Goal: Transaction & Acquisition: Book appointment/travel/reservation

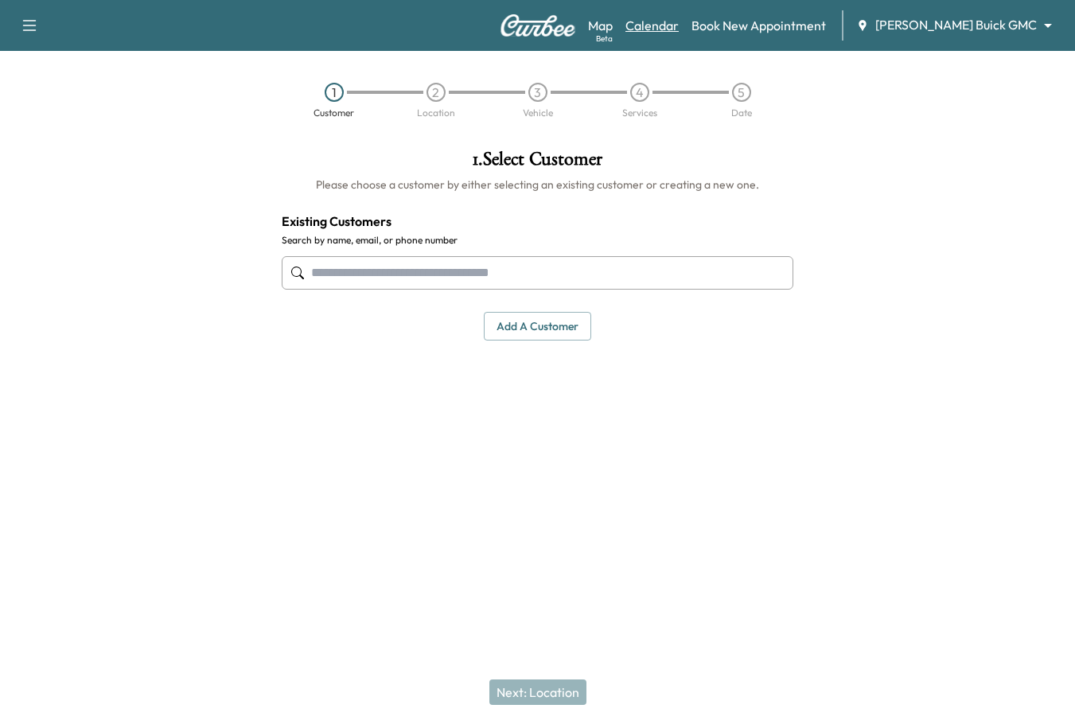
click at [679, 25] on link "Calendar" at bounding box center [651, 25] width 53 height 19
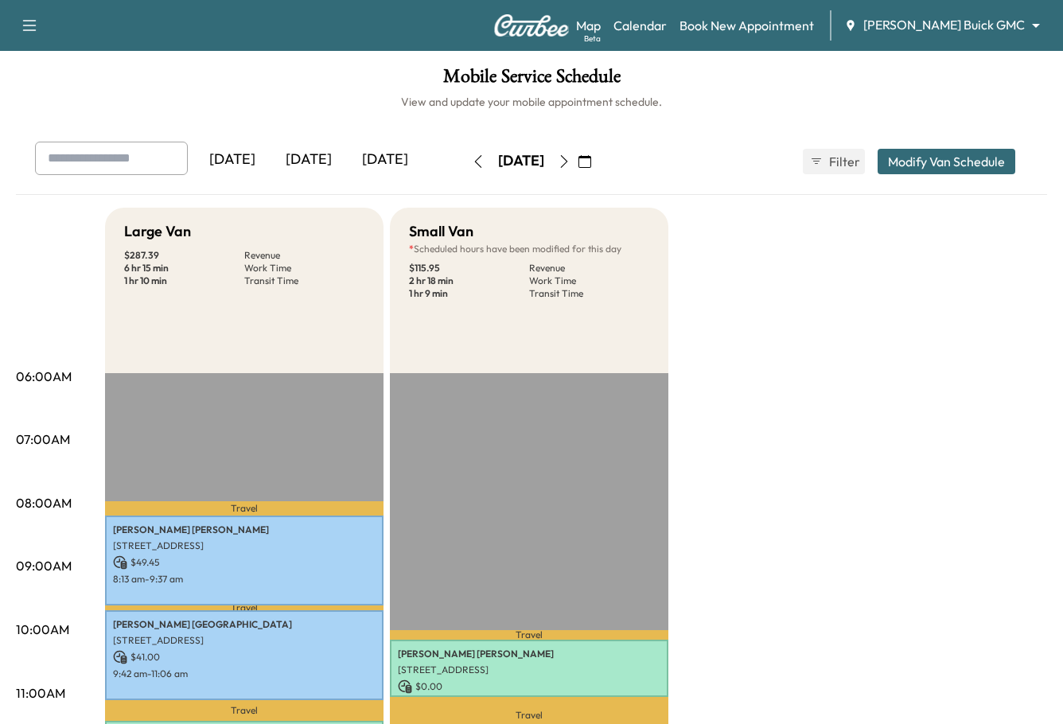
click at [970, 41] on div "Support Log Out Map Beta Calendar Book New Appointment Ewing Buick GMC ********…" at bounding box center [531, 25] width 1063 height 51
click at [971, 10] on div "Map Beta Calendar Book New Appointment Ewing Buick GMC ******** ​" at bounding box center [813, 25] width 474 height 30
click at [972, 26] on body "Support Log Out Map Beta Calendar Book New Appointment Ewing Buick GMC ********…" at bounding box center [531, 362] width 1063 height 724
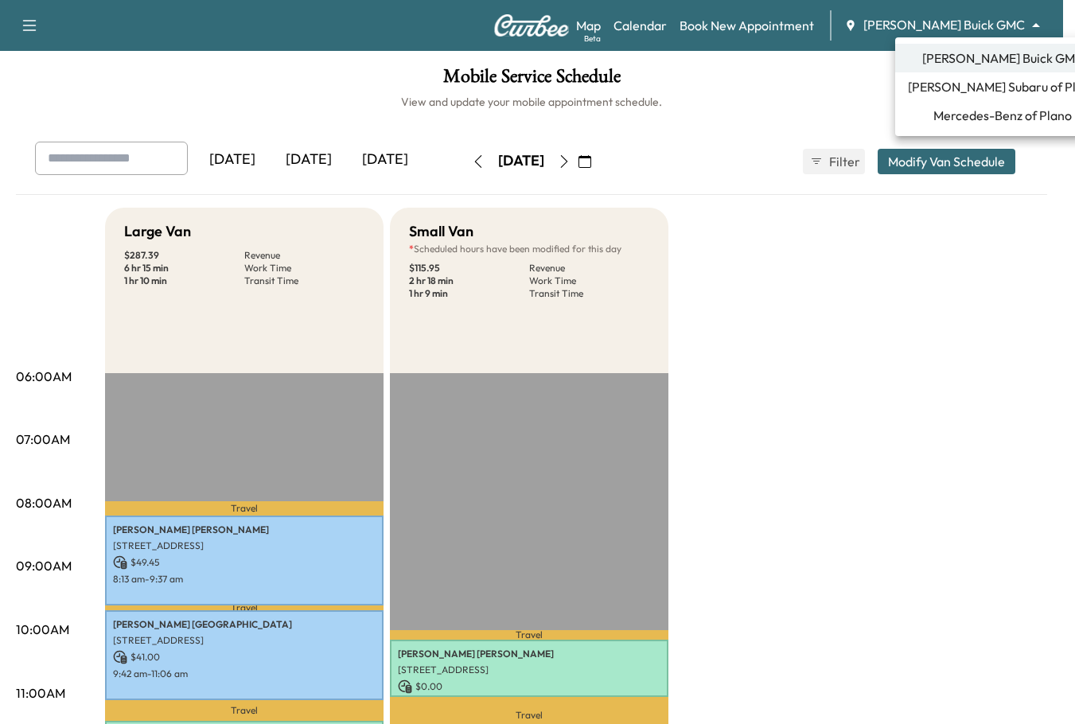
click at [1001, 101] on li "Mercedes-Benz of Plano" at bounding box center [1002, 115] width 215 height 29
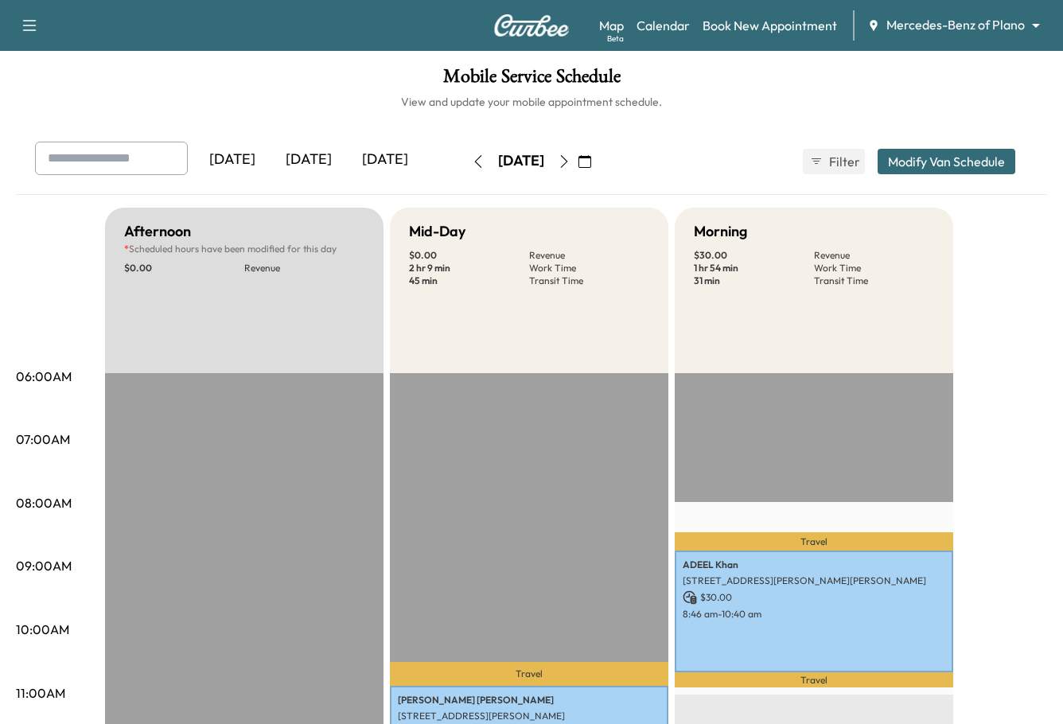
click at [539, 21] on img at bounding box center [531, 25] width 76 height 22
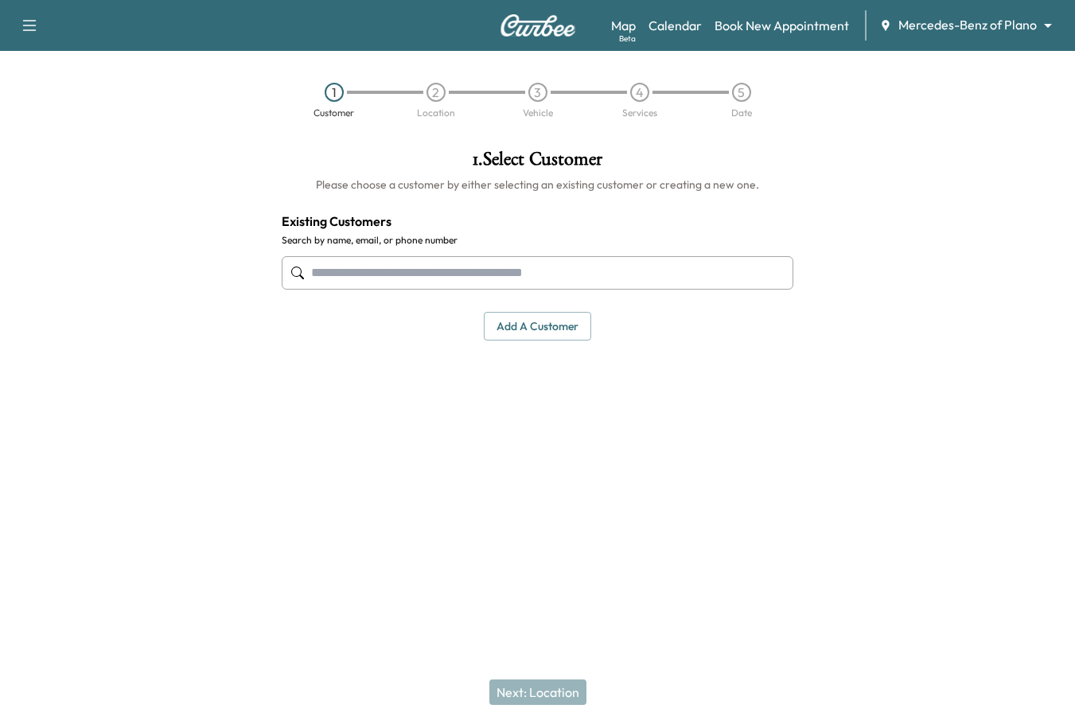
paste input "**********"
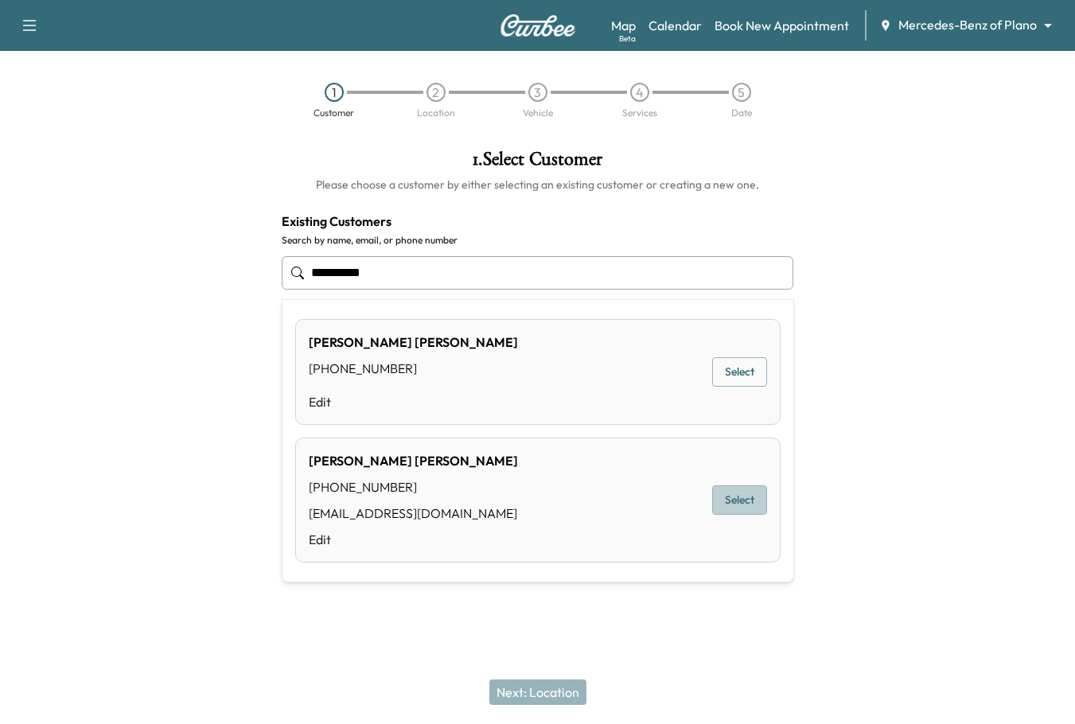
click at [739, 500] on button "Select" at bounding box center [739, 499] width 55 height 29
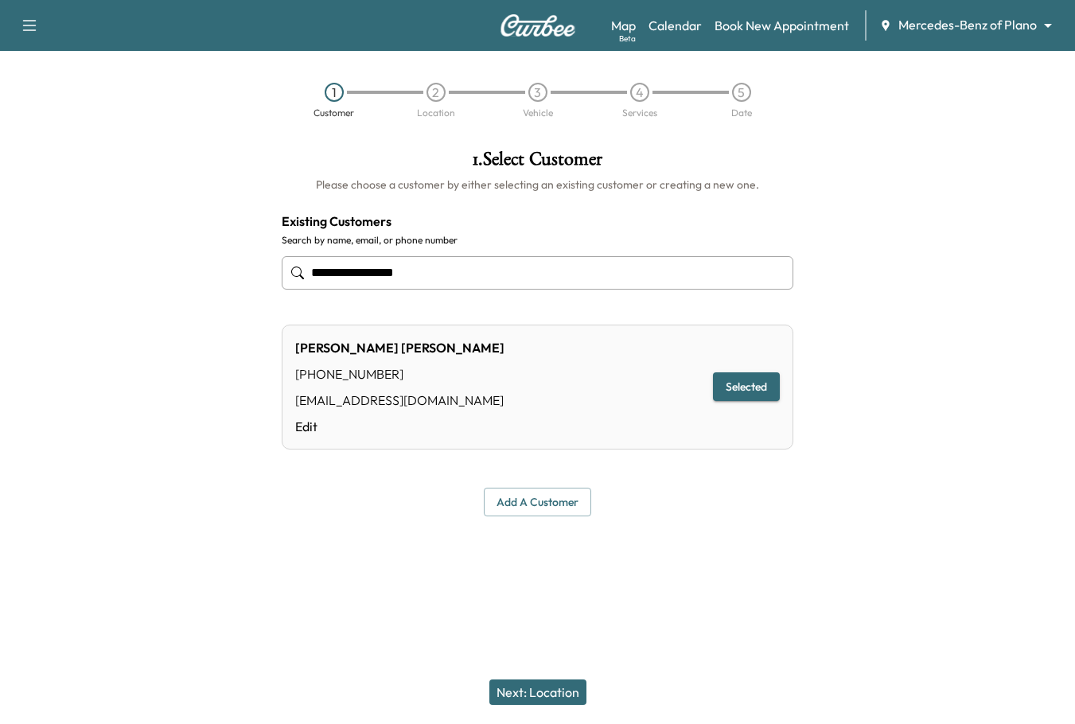
type input "**********"
click at [558, 693] on button "Next: Location" at bounding box center [537, 691] width 97 height 25
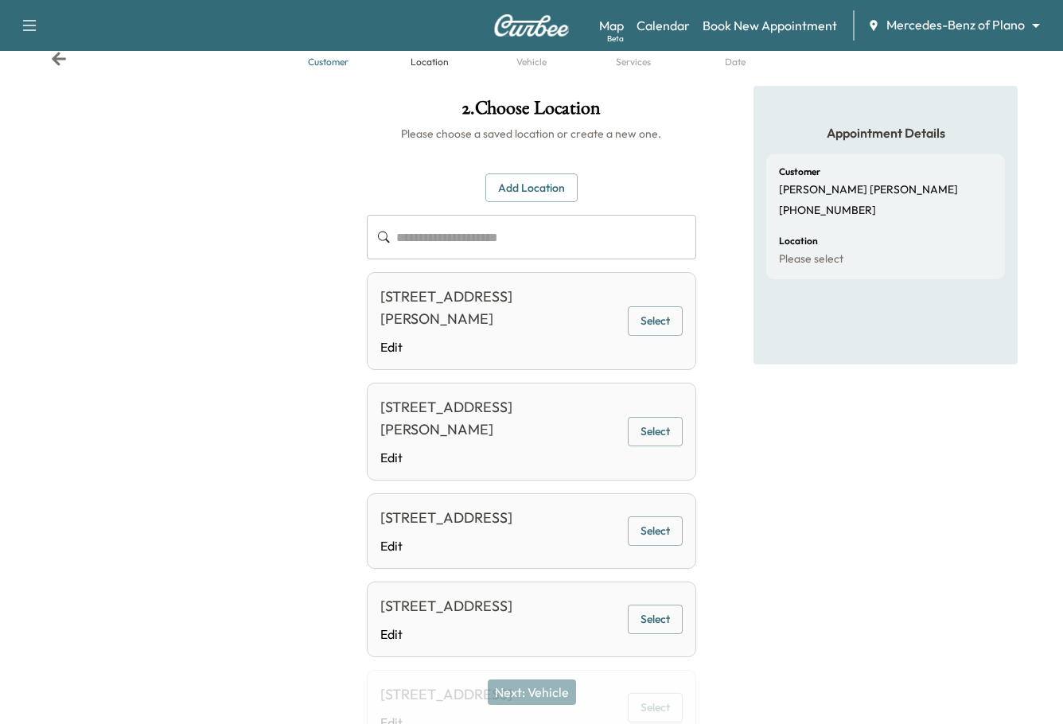
scroll to position [80, 0]
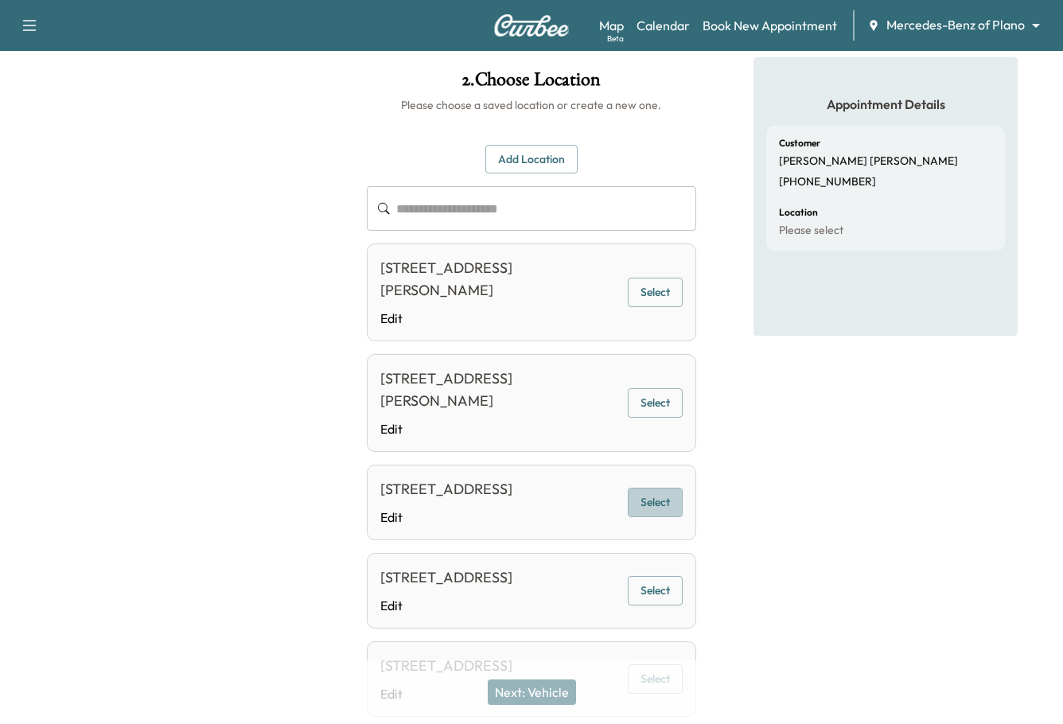
click at [663, 507] on button "Select" at bounding box center [655, 502] width 55 height 29
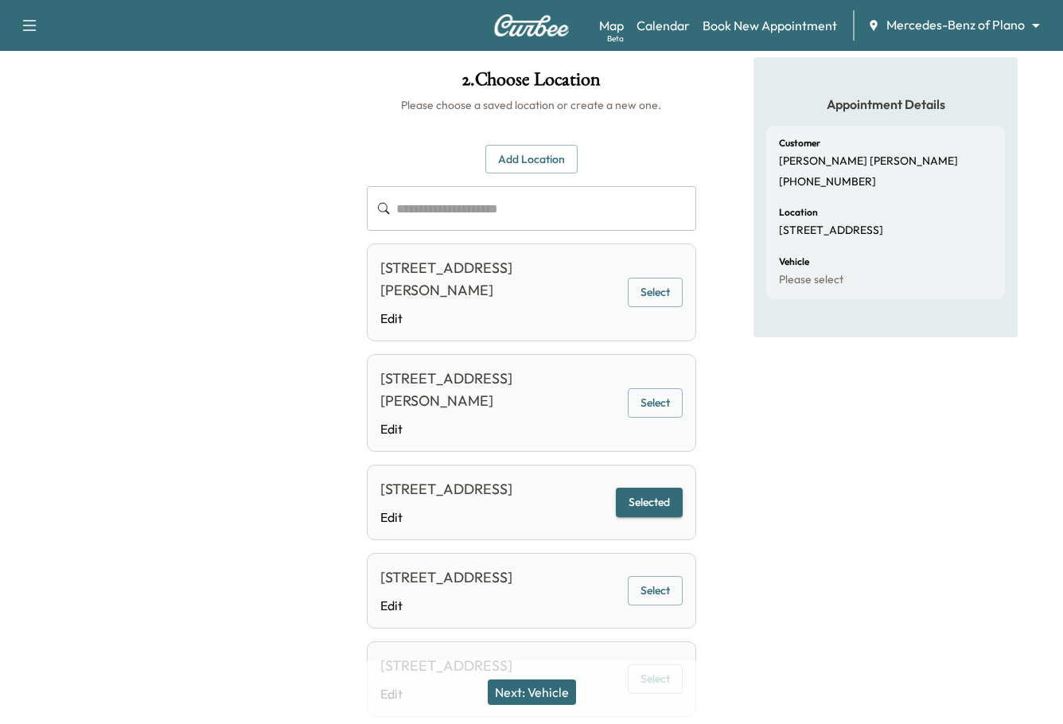
click at [558, 698] on button "Next: Vehicle" at bounding box center [532, 691] width 88 height 25
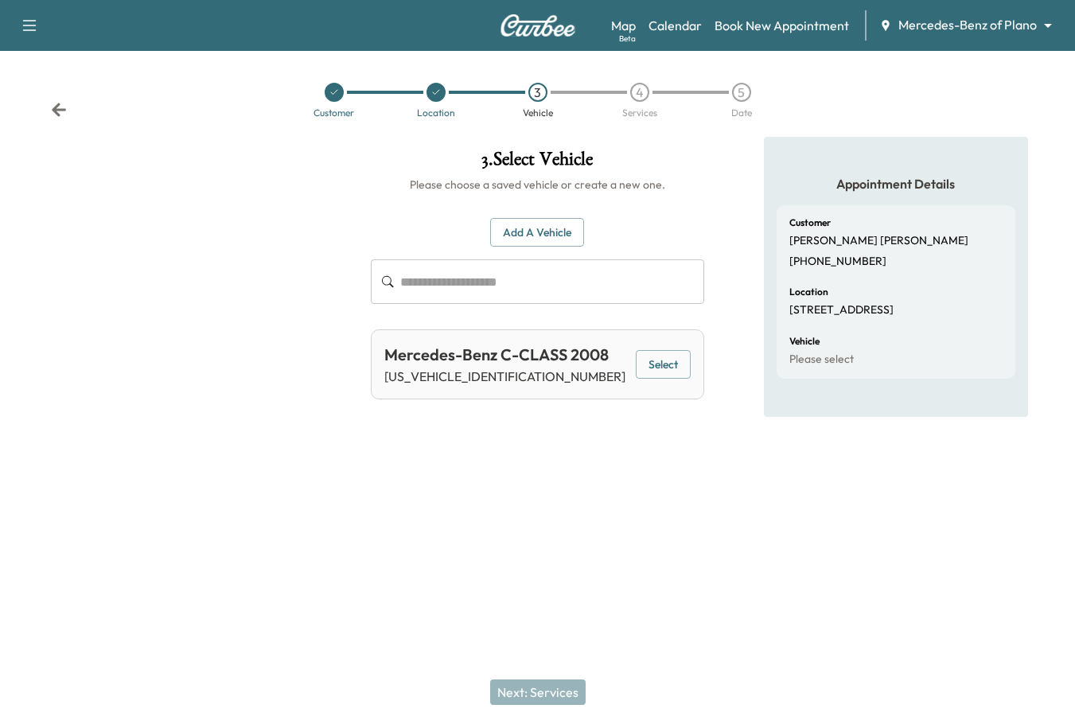
click at [546, 236] on button "Add a Vehicle" at bounding box center [537, 232] width 94 height 29
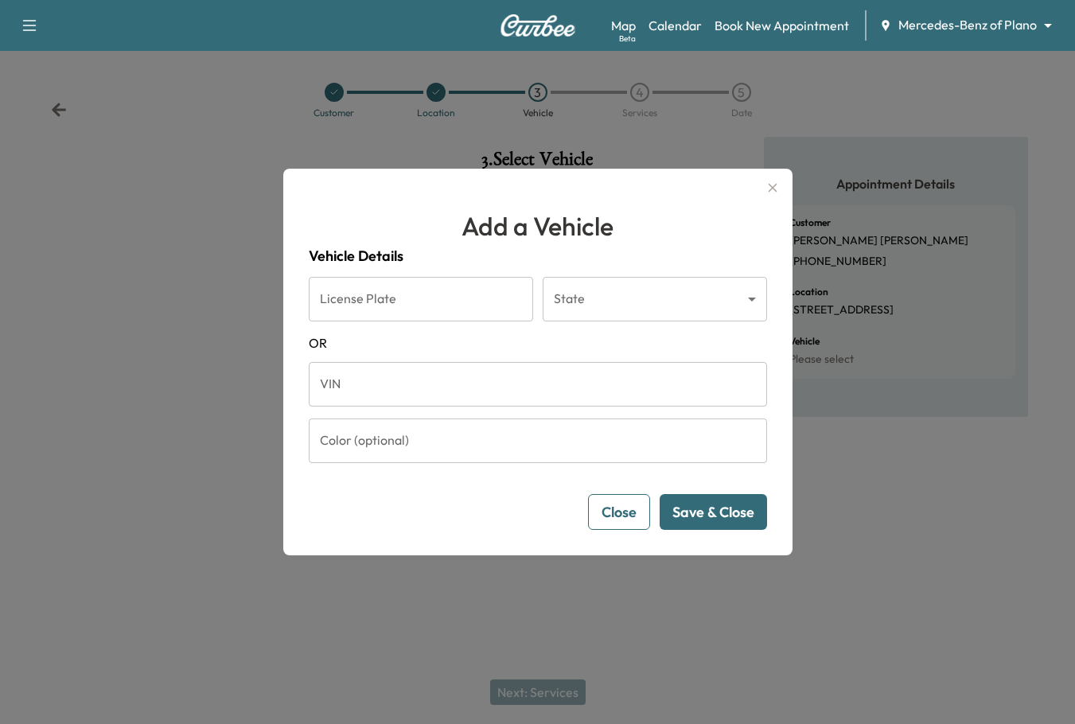
click at [770, 219] on div "Add a Vehicle Vehicle Details License Plate License Plate State ​ State OR VIN …" at bounding box center [537, 362] width 509 height 387
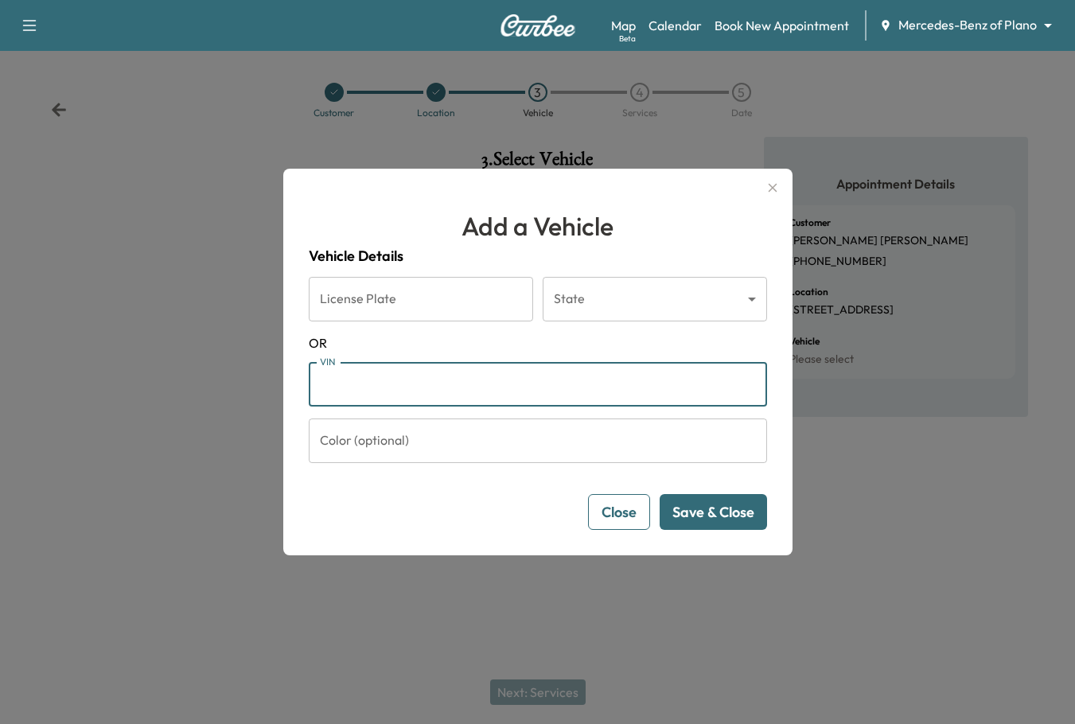
drag, startPoint x: 457, startPoint y: 358, endPoint x: 410, endPoint y: 383, distance: 53.4
paste input "**********"
type input "**********"
click at [690, 520] on button "Save & Close" at bounding box center [712, 512] width 107 height 36
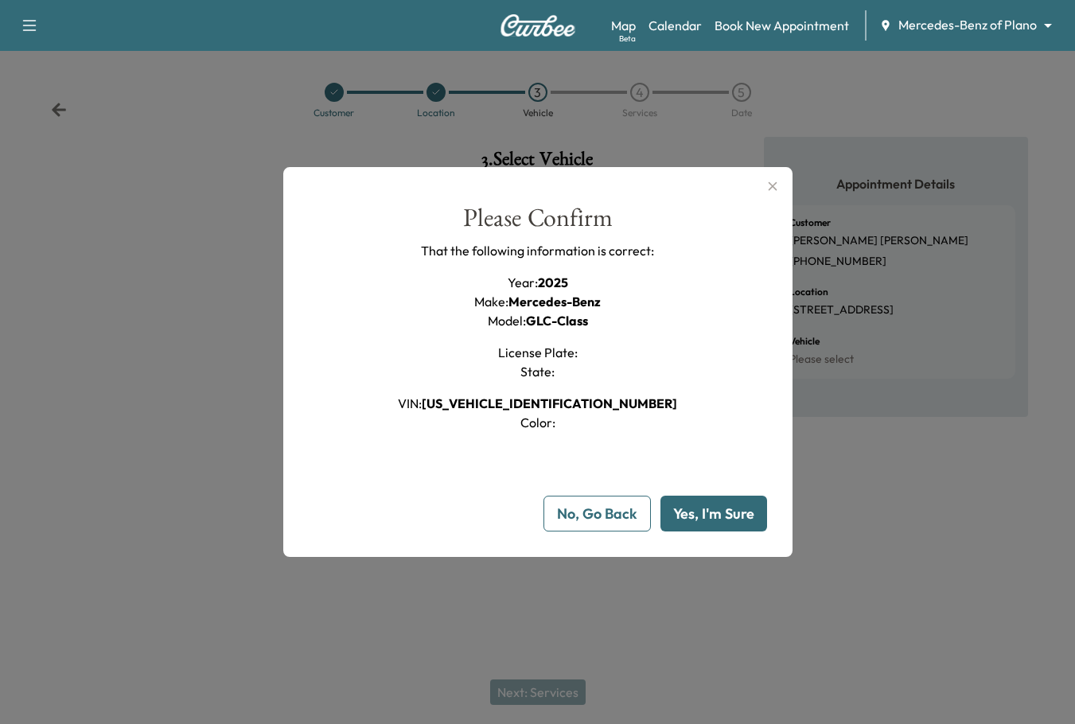
click at [702, 506] on button "Yes, I'm Sure" at bounding box center [713, 514] width 107 height 36
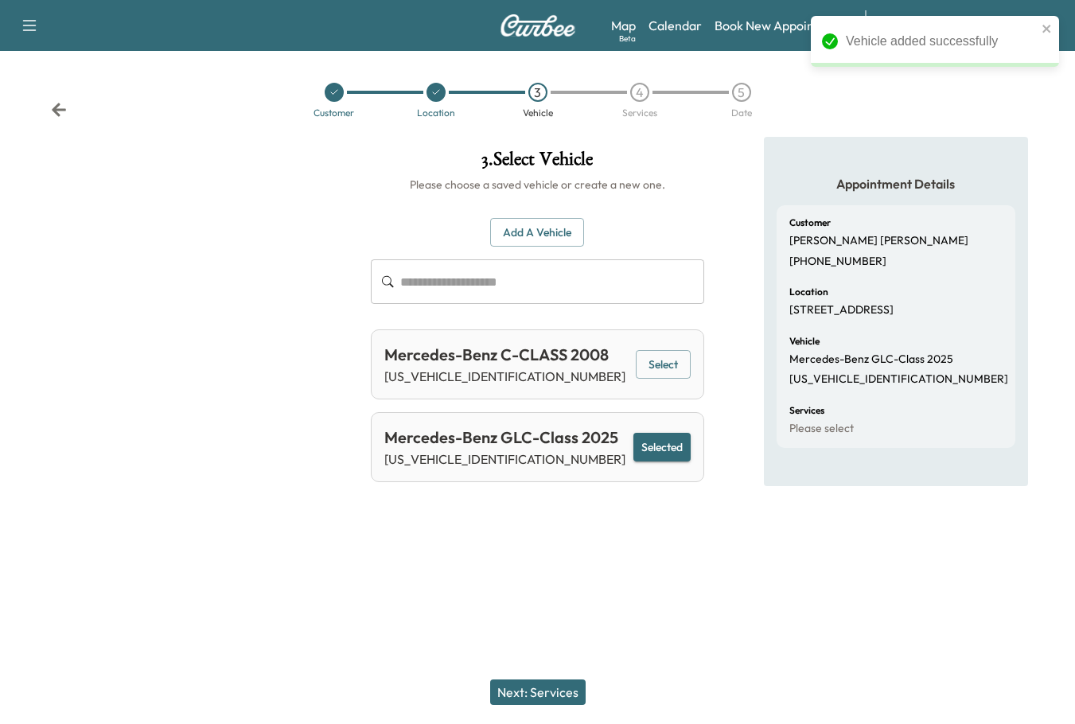
click at [542, 686] on button "Next: Services" at bounding box center [537, 691] width 95 height 25
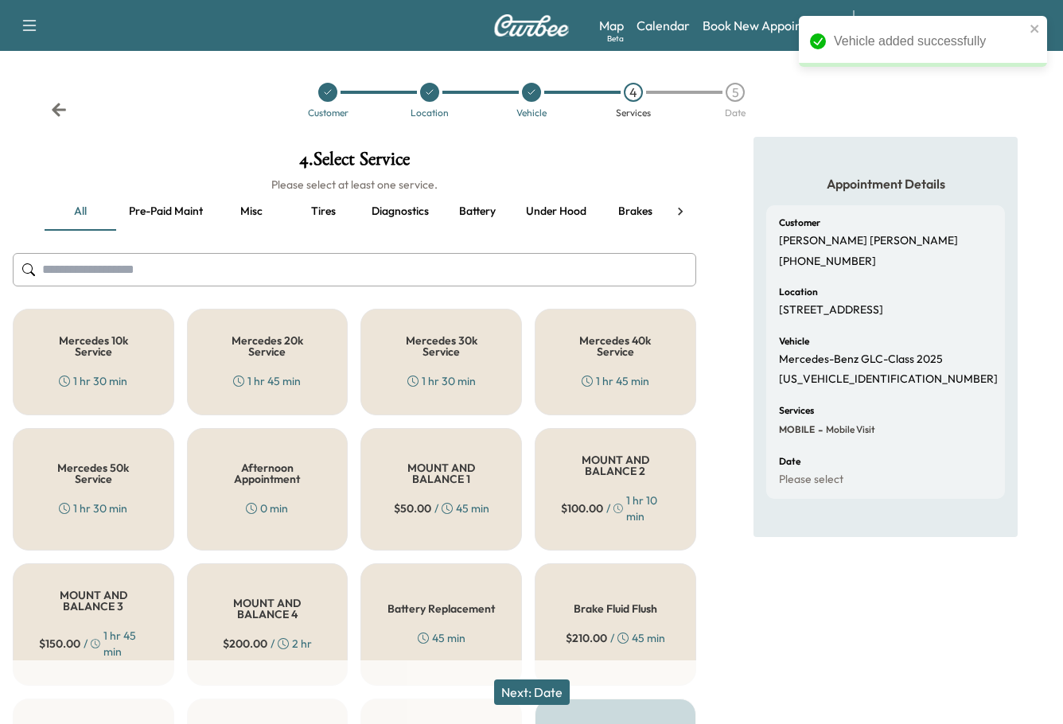
click at [562, 700] on button "Next: Date" at bounding box center [532, 691] width 76 height 25
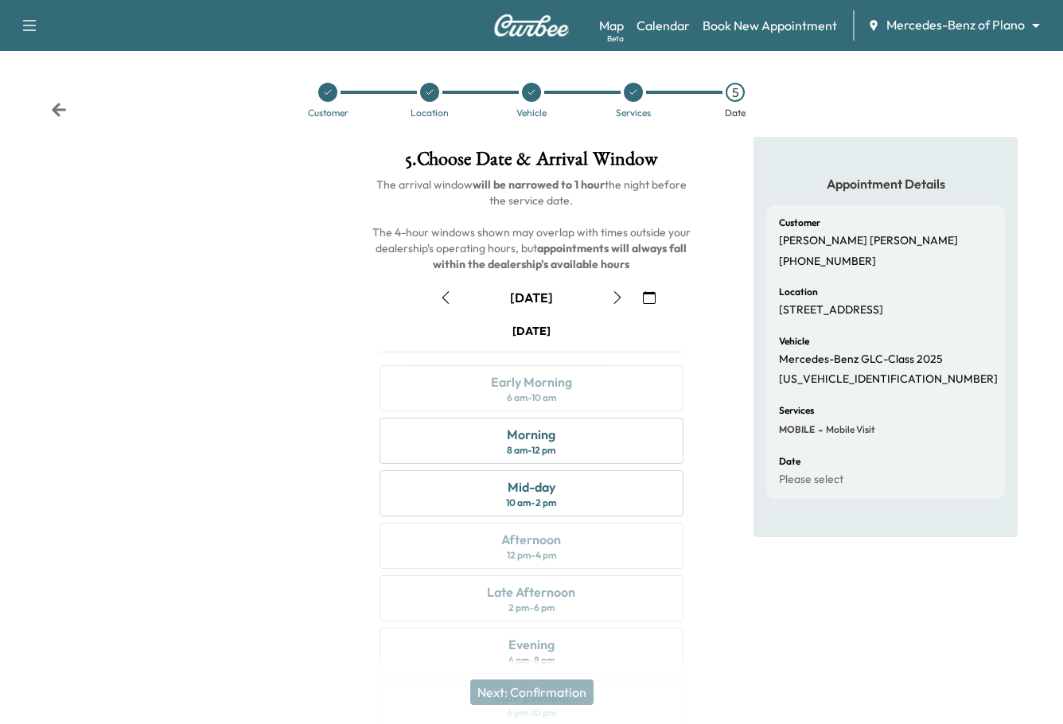
click at [633, 297] on div "August 21" at bounding box center [531, 297] width 329 height 25
click at [622, 300] on icon "button" at bounding box center [617, 297] width 13 height 13
click at [263, 433] on div at bounding box center [177, 441] width 354 height 609
click at [147, 406] on div at bounding box center [177, 441] width 354 height 609
click at [196, 331] on div at bounding box center [177, 441] width 354 height 609
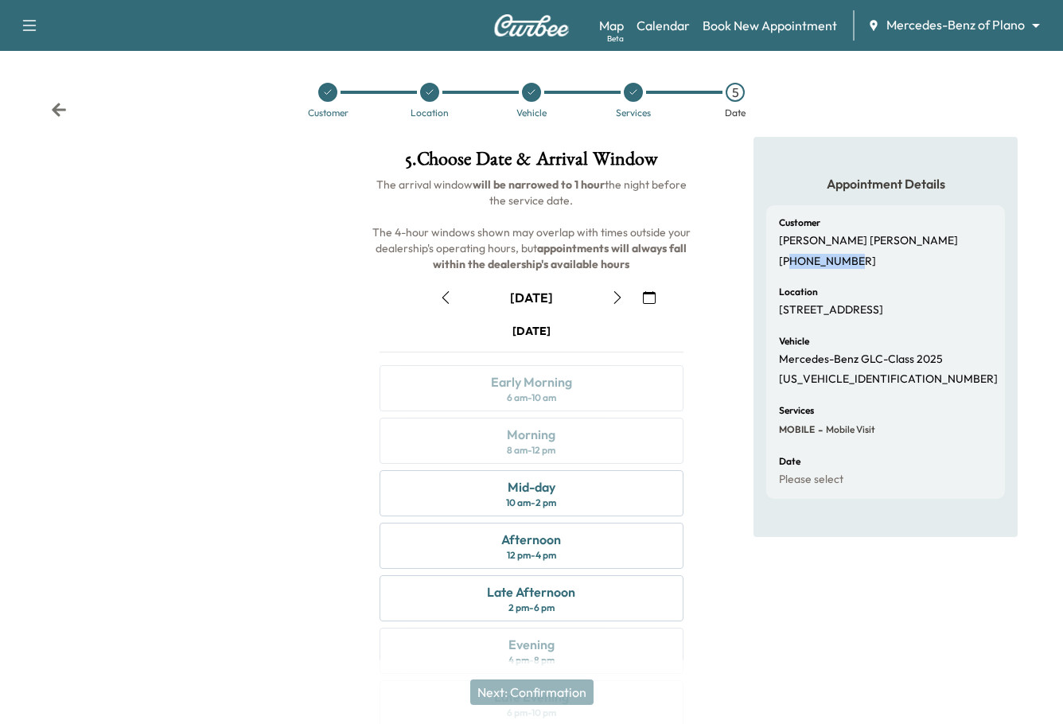
drag, startPoint x: 813, startPoint y: 267, endPoint x: 854, endPoint y: 268, distance: 41.4
click at [854, 268] on div "Customer Rodney Schwegmann +12146737436 Location 405 Remington Rd, Celina, TX 7…" at bounding box center [885, 352] width 239 height 294
copy p "2146737436"
click at [1042, 645] on div "Appointment Details Customer Rodney Schwegmann +12146737436 Location 405 Reming…" at bounding box center [886, 441] width 354 height 609
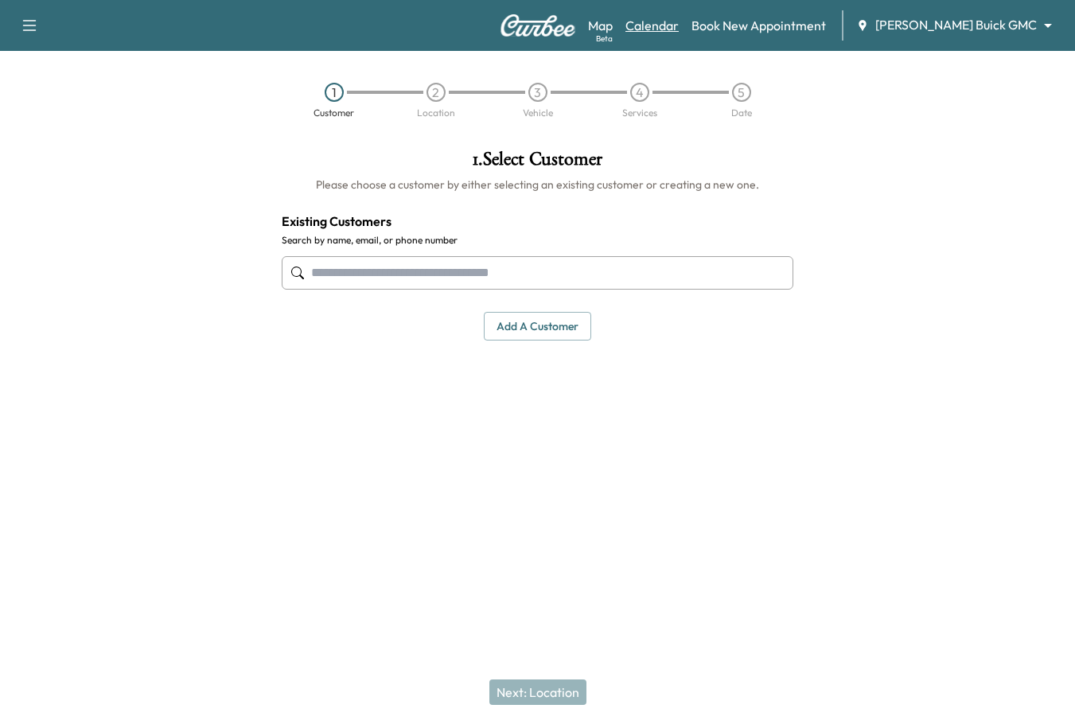
click at [679, 31] on link "Calendar" at bounding box center [651, 25] width 53 height 19
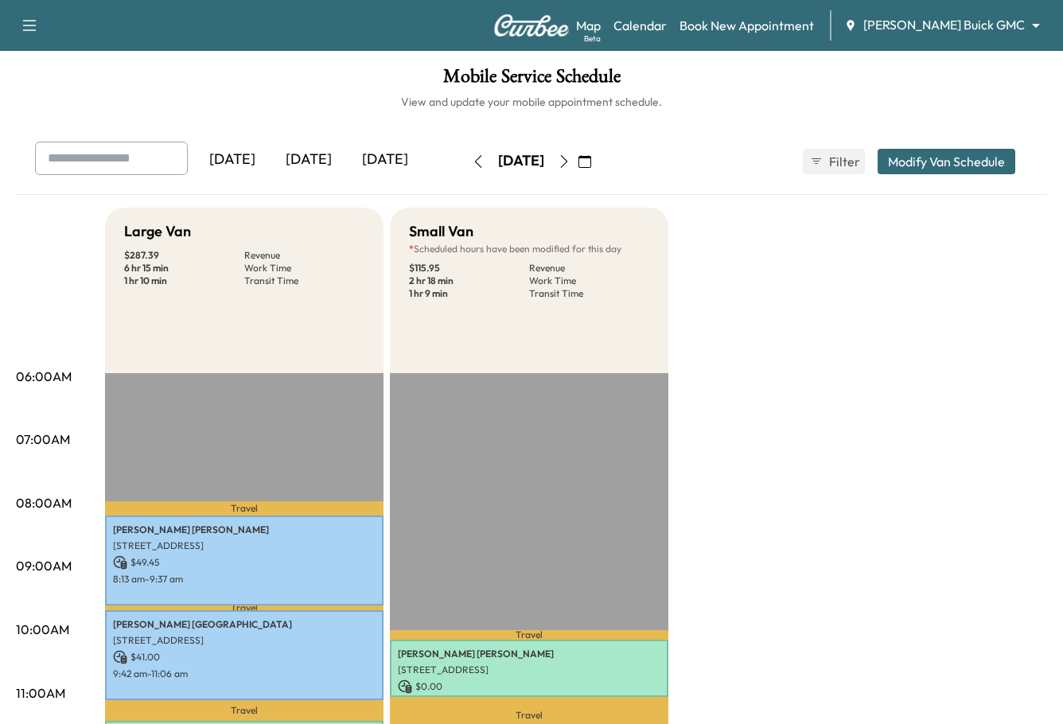
click at [591, 164] on icon "button" at bounding box center [584, 161] width 13 height 13
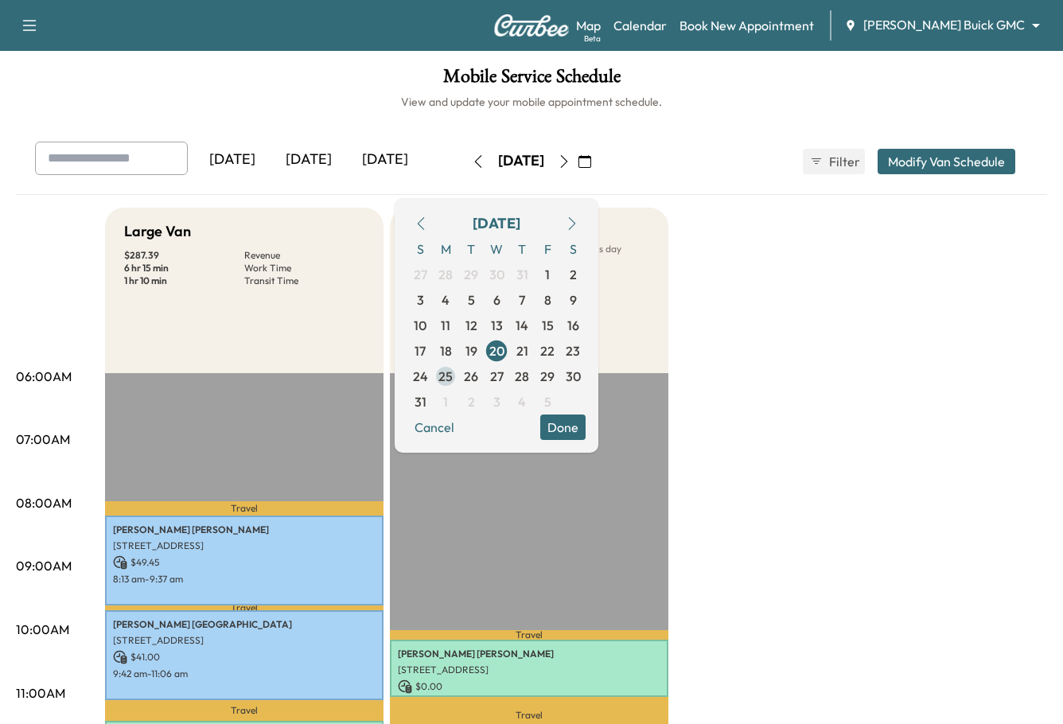
click at [453, 373] on span "25" at bounding box center [445, 376] width 14 height 19
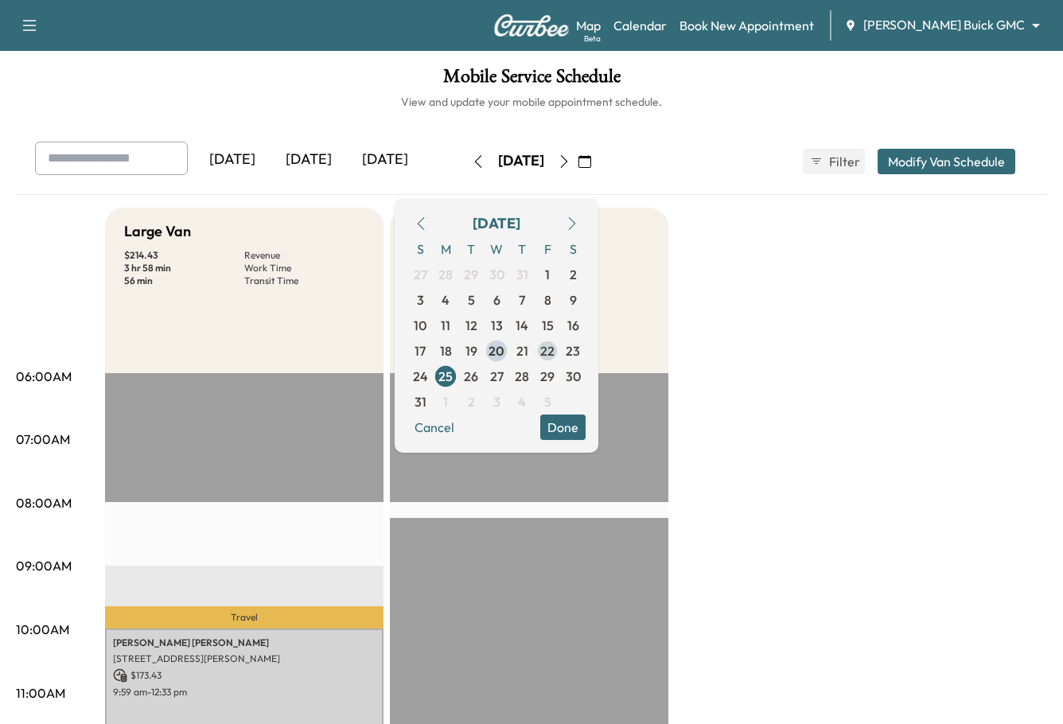
click at [554, 353] on span "22" at bounding box center [547, 350] width 14 height 19
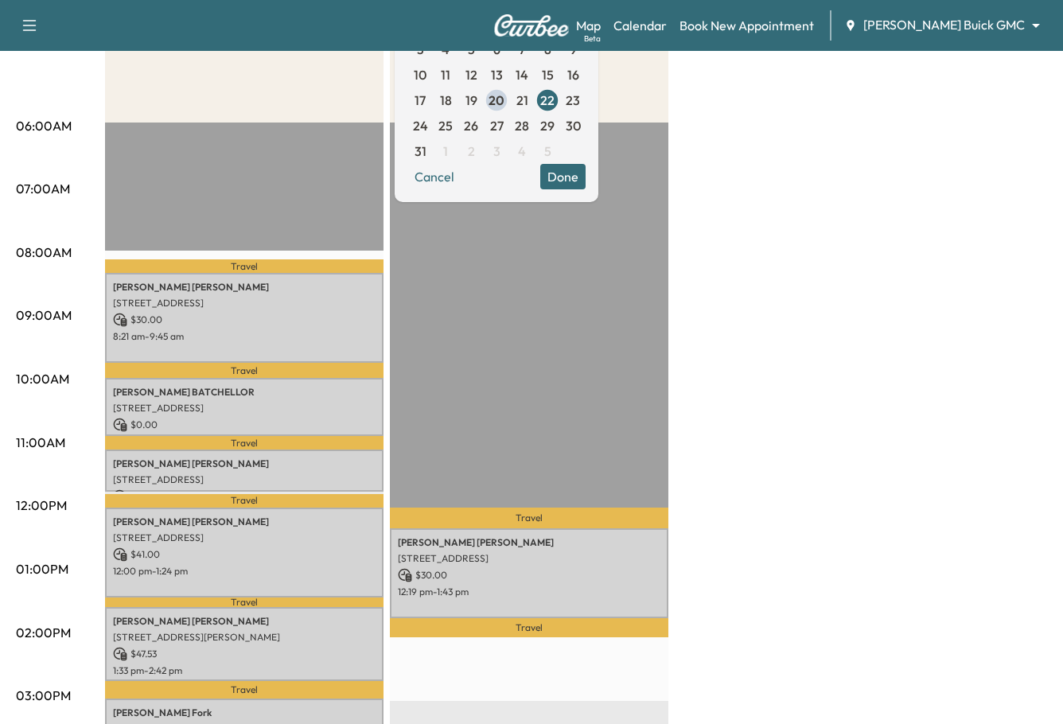
scroll to position [216, 0]
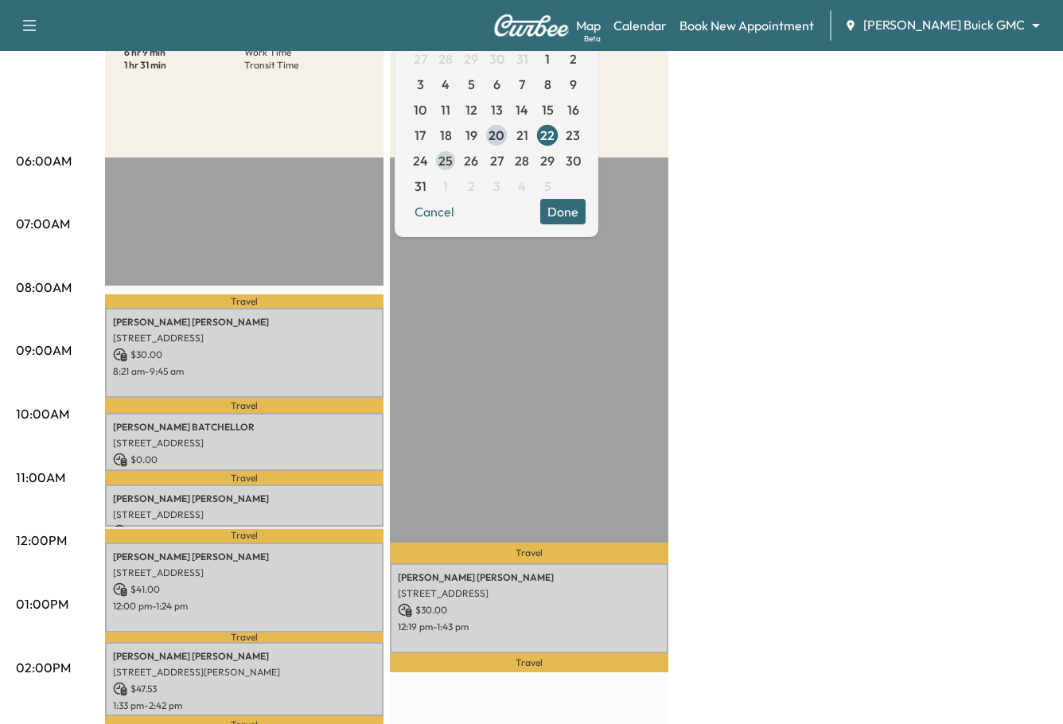
click at [453, 155] on span "25" at bounding box center [445, 160] width 14 height 19
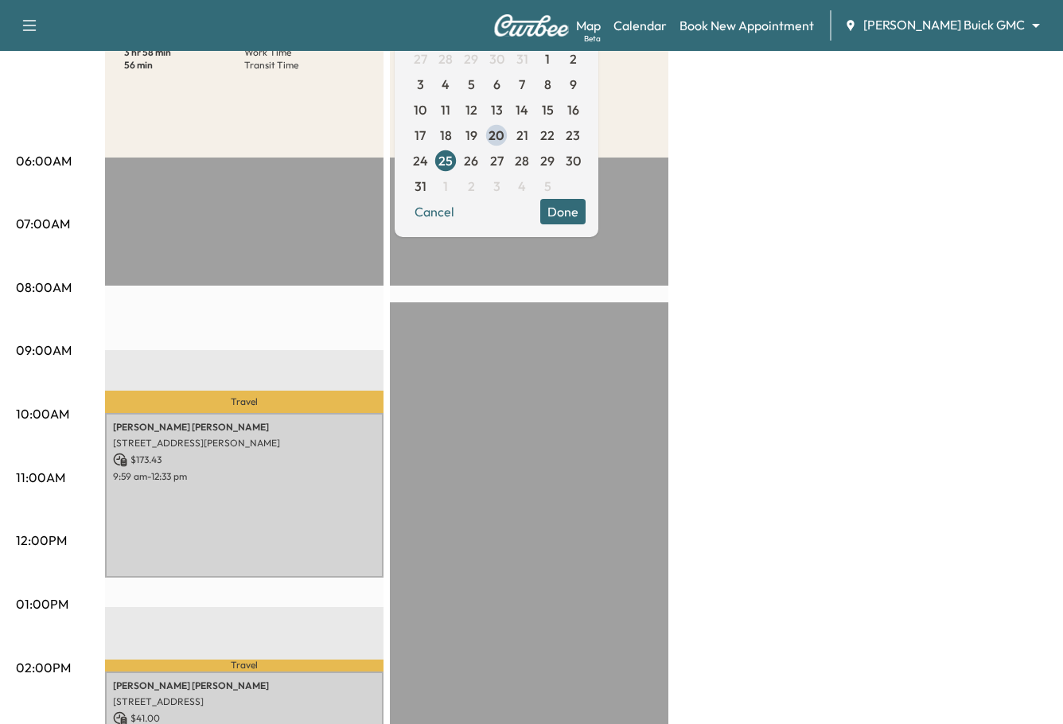
click at [815, 239] on div "Large Van $ 214.43 Revenue 3 hr 58 min Work Time 56 min Transit Time Travel [PE…" at bounding box center [576, 588] width 942 height 1193
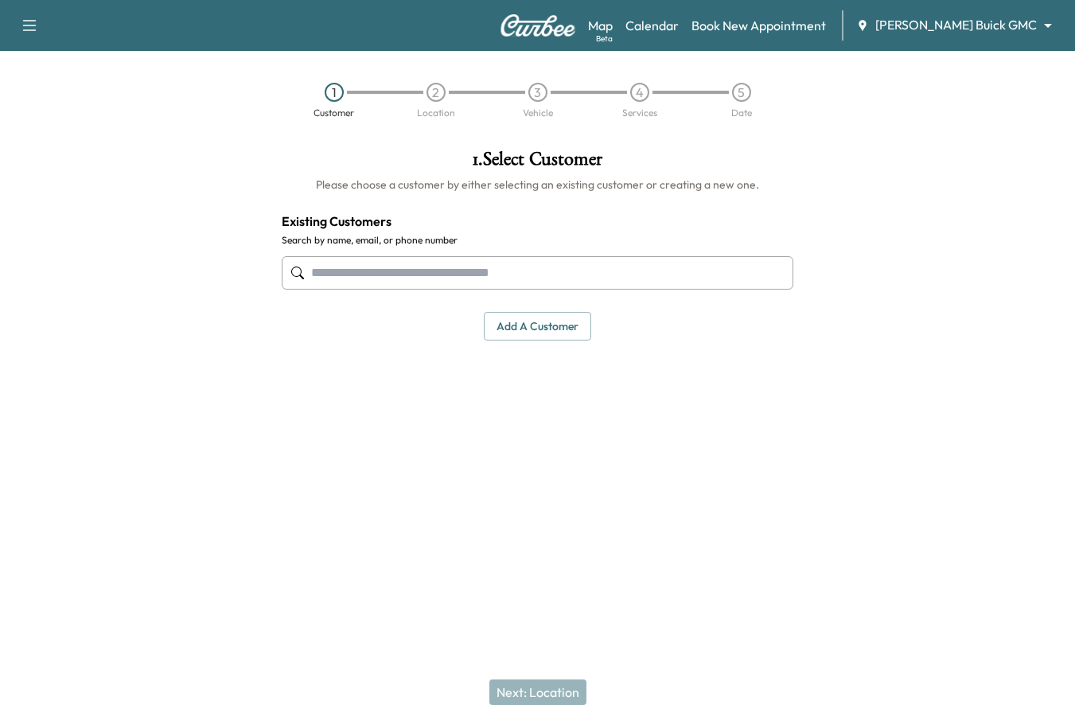
click at [422, 274] on input "text" at bounding box center [538, 272] width 512 height 33
click at [1028, 16] on body "Support Log Out Map Beta Calendar Book New Appointment Ewing Buick GMC ********…" at bounding box center [537, 362] width 1075 height 724
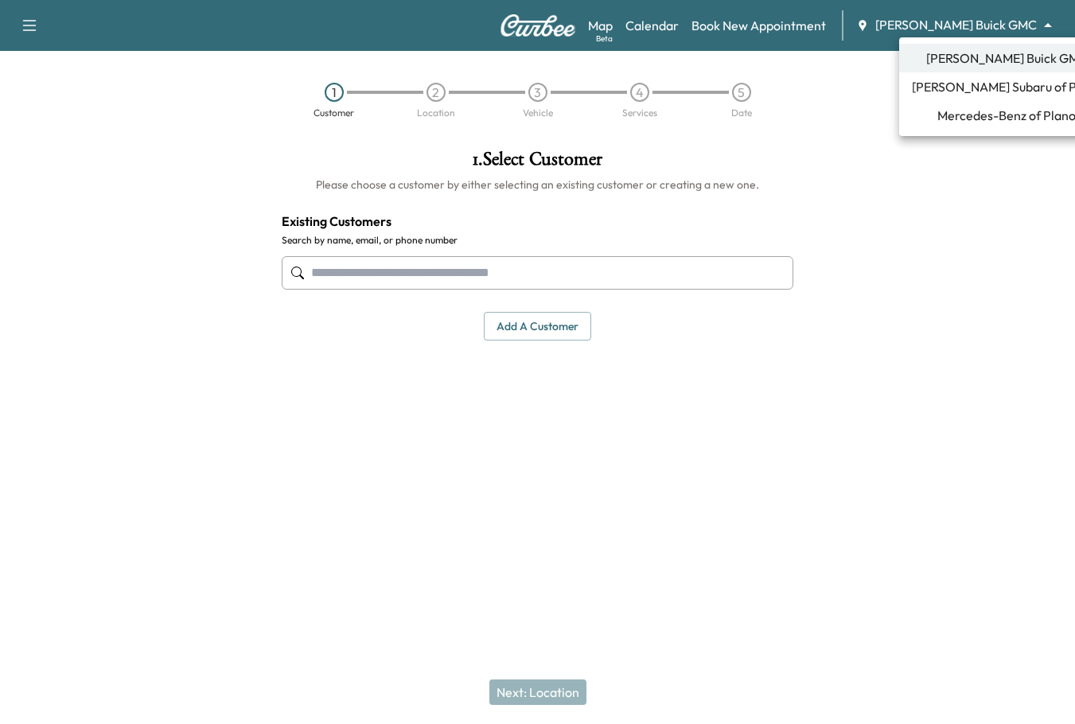
click at [989, 109] on span "Mercedes-Benz of Plano" at bounding box center [1006, 115] width 138 height 19
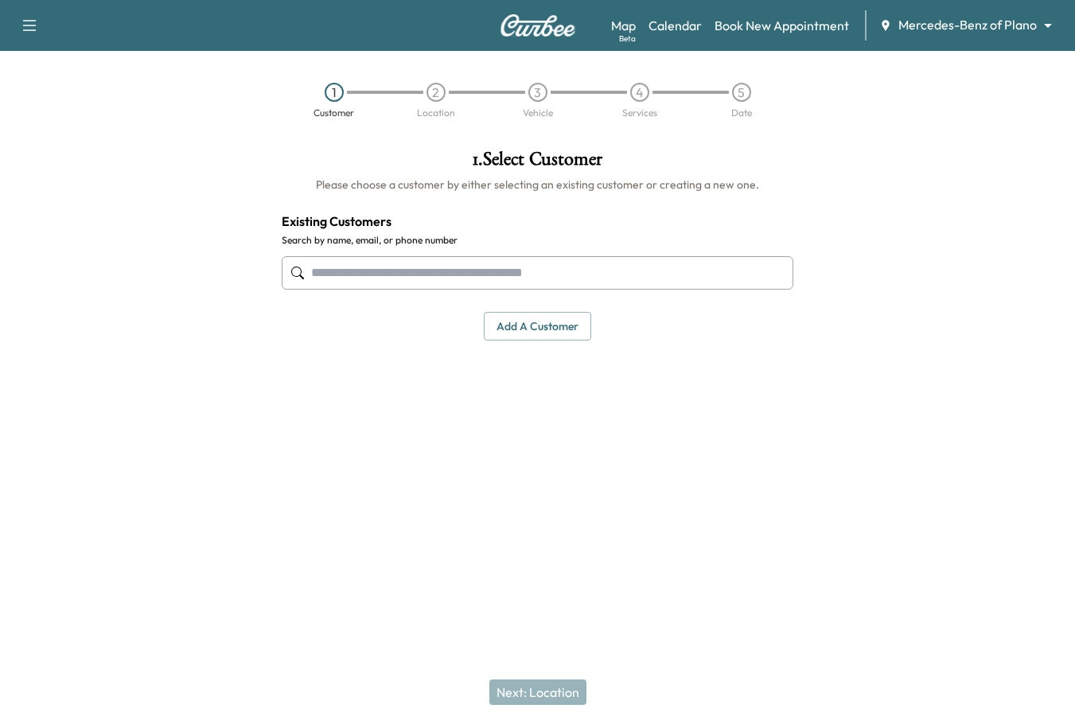
click at [384, 286] on input "text" at bounding box center [538, 272] width 512 height 33
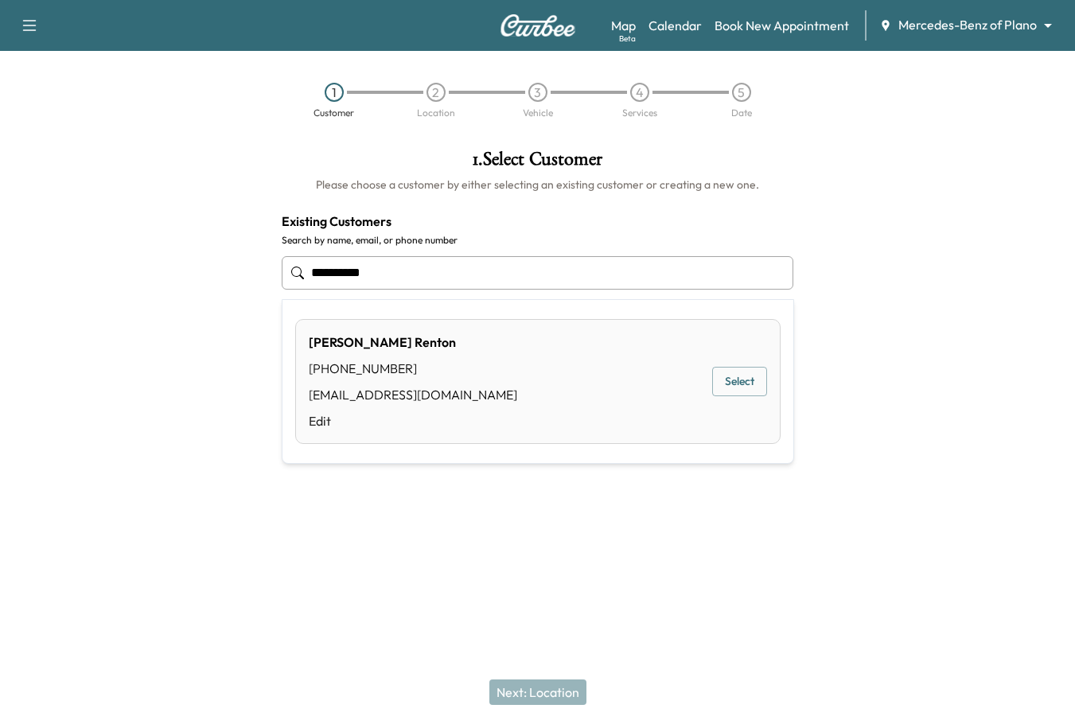
click at [464, 269] on input "**********" at bounding box center [538, 272] width 512 height 33
click at [729, 378] on button "Select" at bounding box center [739, 381] width 55 height 29
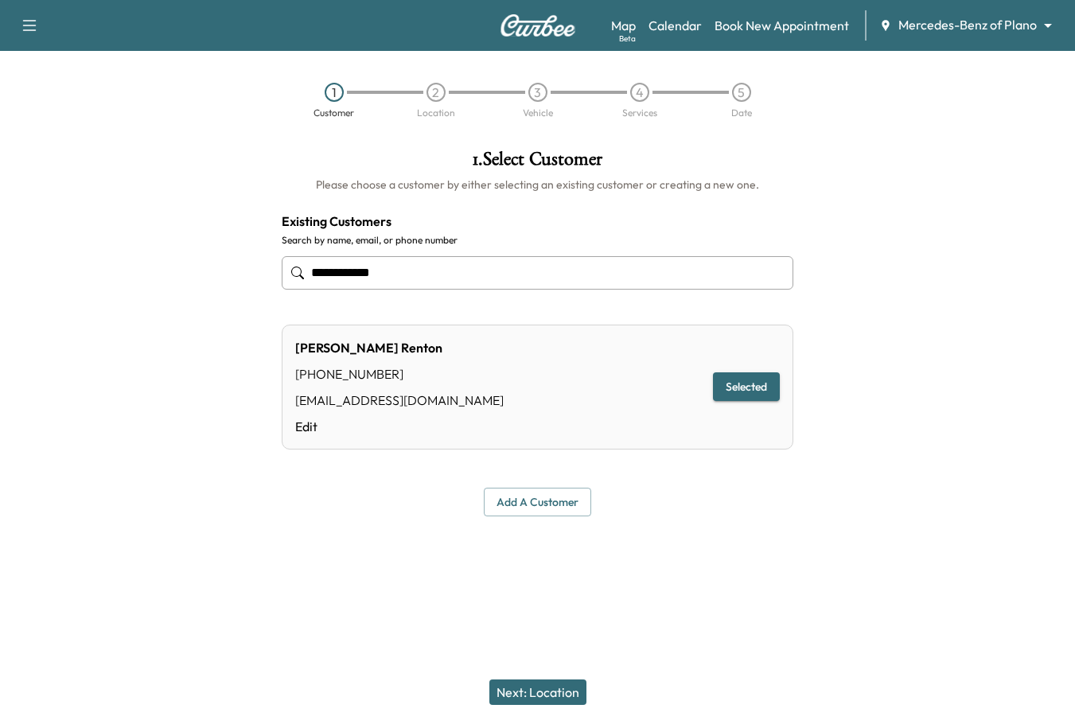
type input "**********"
click at [554, 687] on button "Next: Location" at bounding box center [537, 691] width 97 height 25
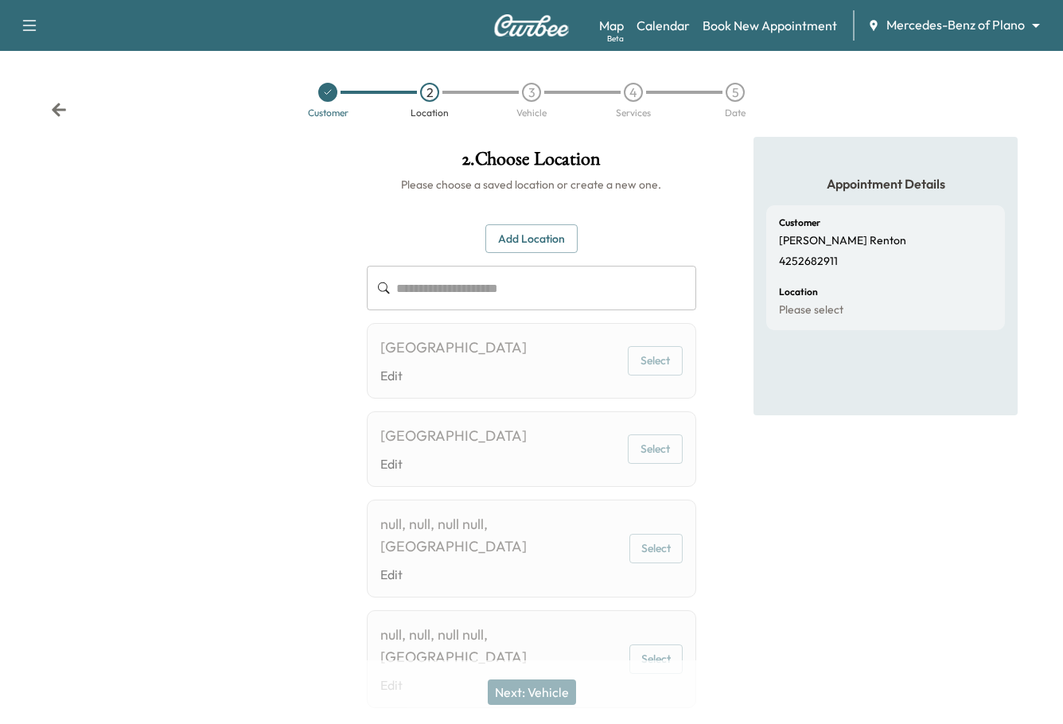
click at [807, 259] on p "4252682911" at bounding box center [808, 262] width 59 height 14
copy p "4252682911"
click at [38, 106] on div "Customer 2 Location 3 Vehicle 4 Services 5 Date" at bounding box center [531, 100] width 1063 height 73
click at [71, 119] on div "Customer 2 Location 3 Vehicle 4 Services 5 Date" at bounding box center [531, 100] width 1063 height 73
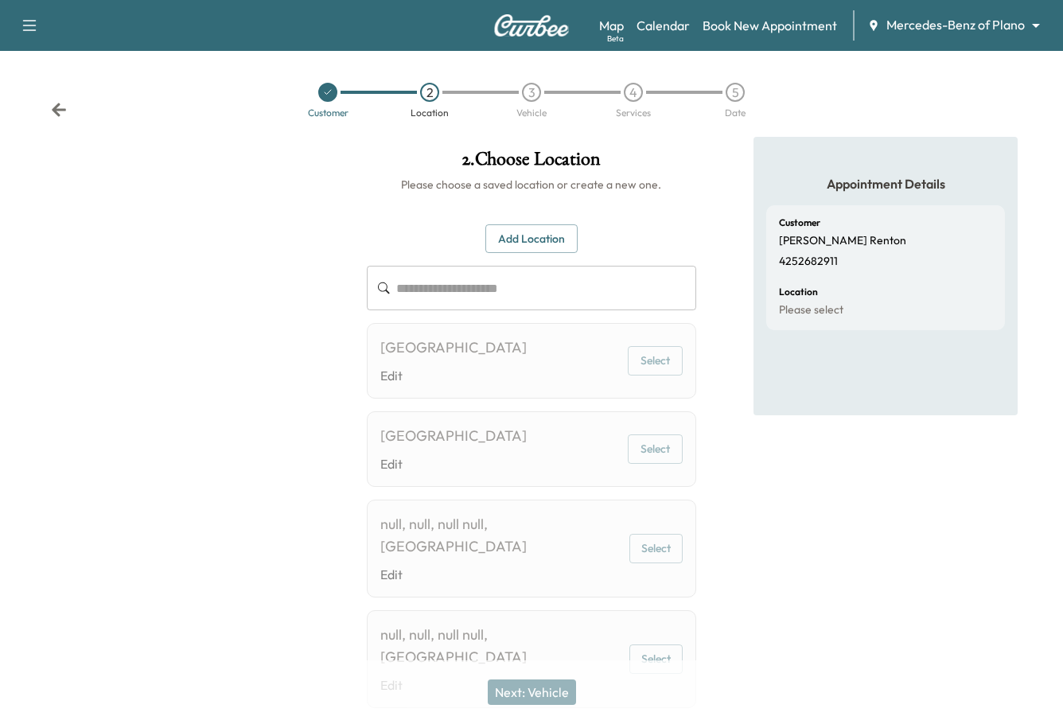
click at [64, 111] on icon at bounding box center [59, 110] width 14 height 14
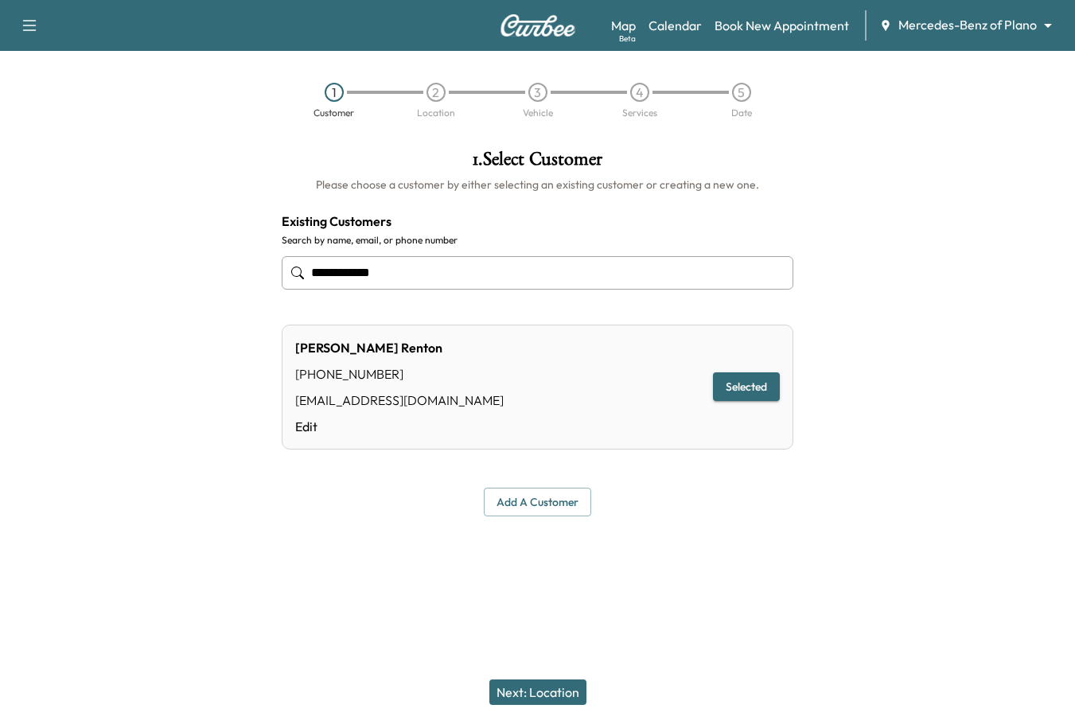
click at [547, 694] on button "Next: Location" at bounding box center [537, 691] width 97 height 25
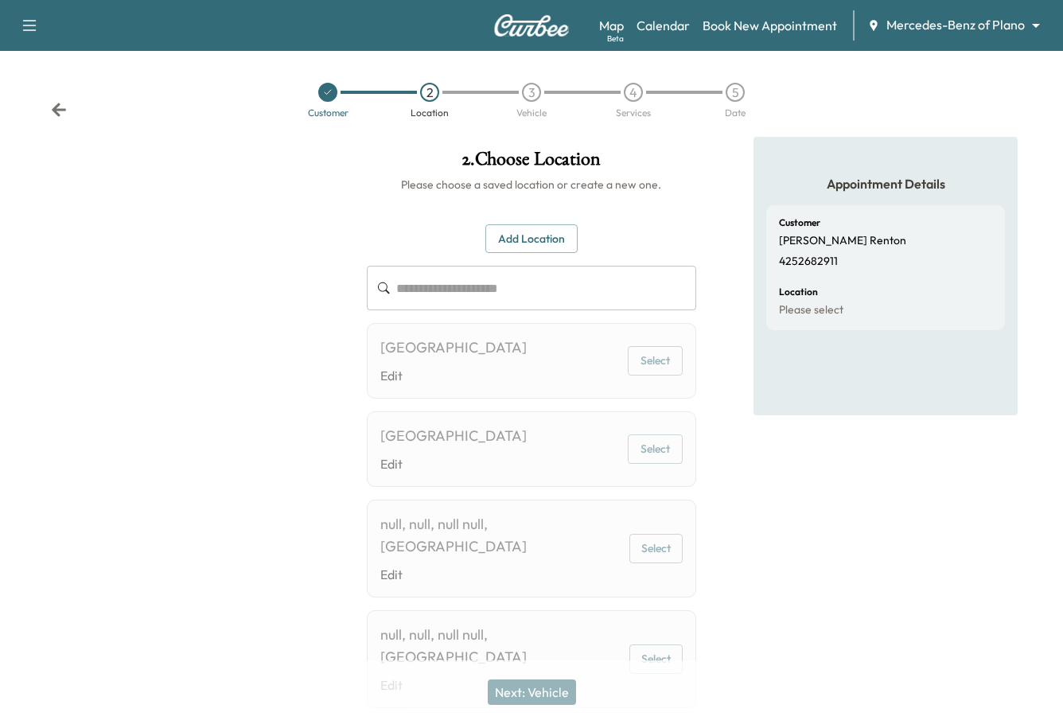
click at [528, 245] on button "Add Location" at bounding box center [531, 238] width 92 height 29
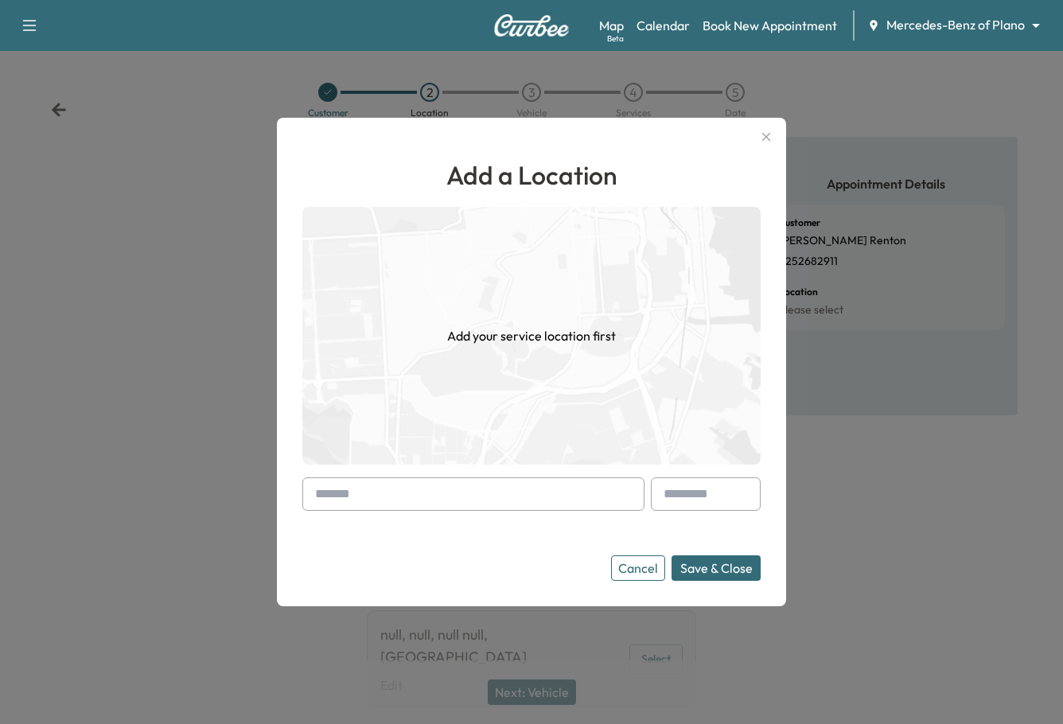
click at [513, 489] on input "text" at bounding box center [473, 493] width 342 height 33
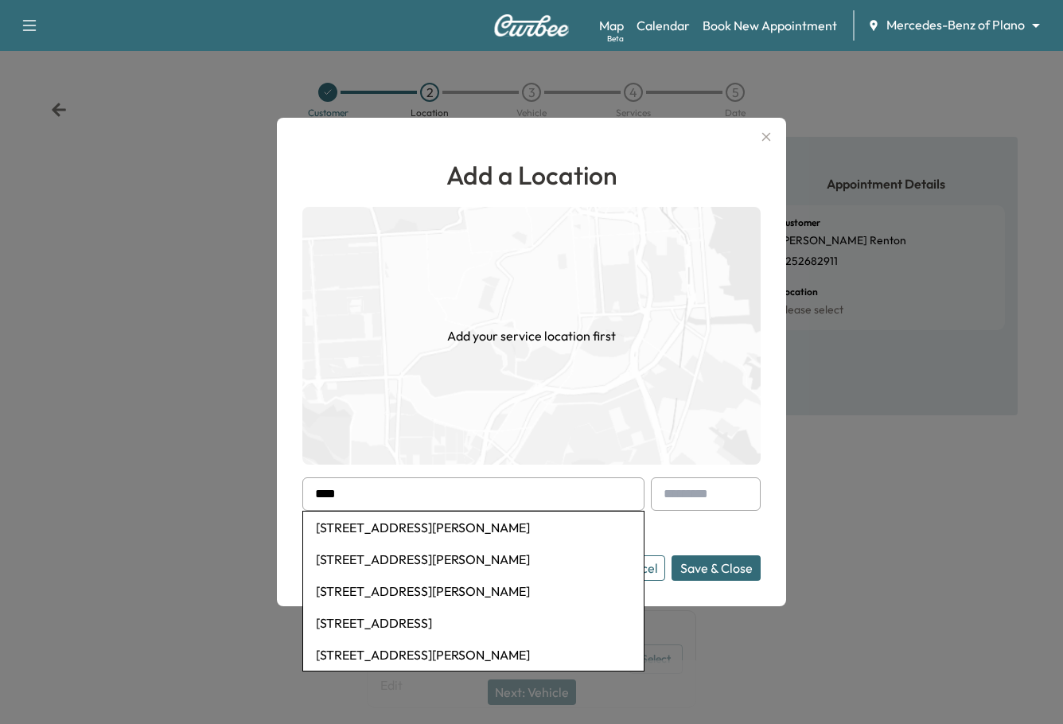
click at [496, 521] on li "7555 Warren Parkway, Frisco, TX, USA" at bounding box center [473, 527] width 340 height 32
type input "**********"
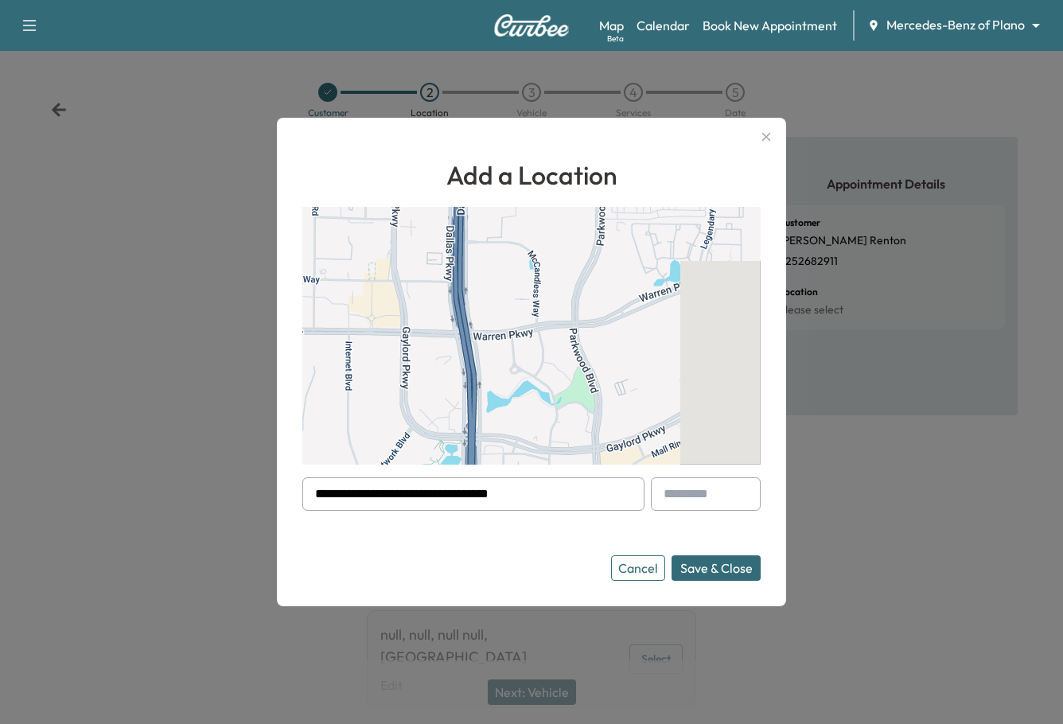
click at [720, 487] on input "text" at bounding box center [706, 493] width 110 height 33
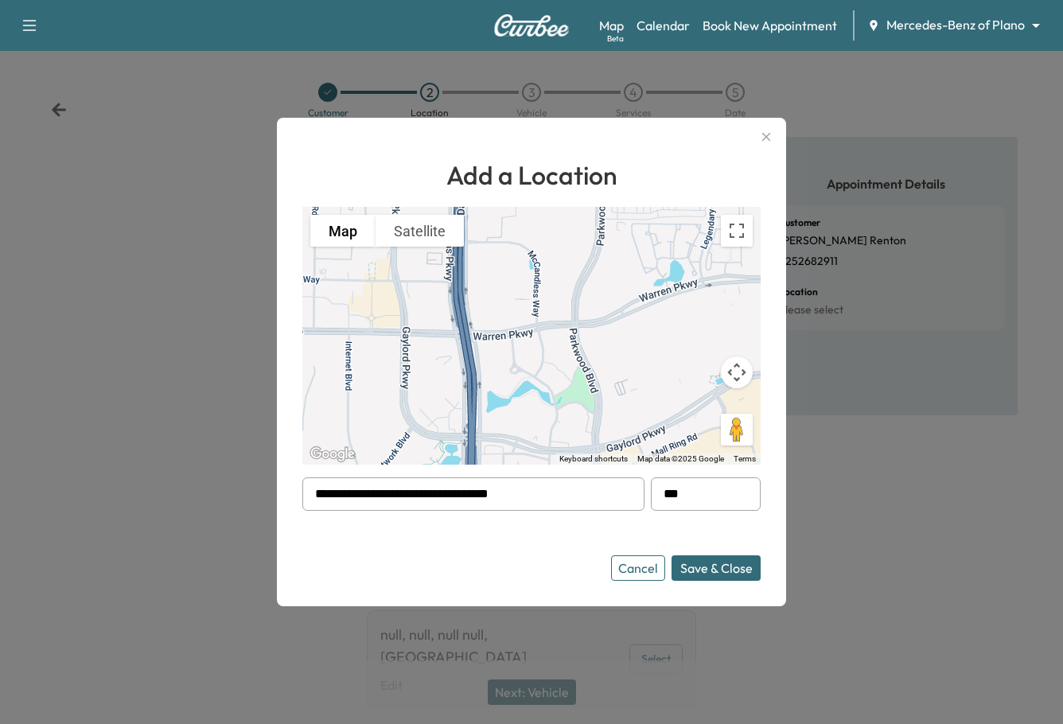
click at [666, 496] on div at bounding box center [666, 493] width 19 height 19
click at [676, 496] on div at bounding box center [666, 493] width 19 height 19
click at [699, 489] on input "***" at bounding box center [706, 493] width 110 height 33
type input "*******"
click at [729, 579] on button "Save & Close" at bounding box center [715, 567] width 89 height 25
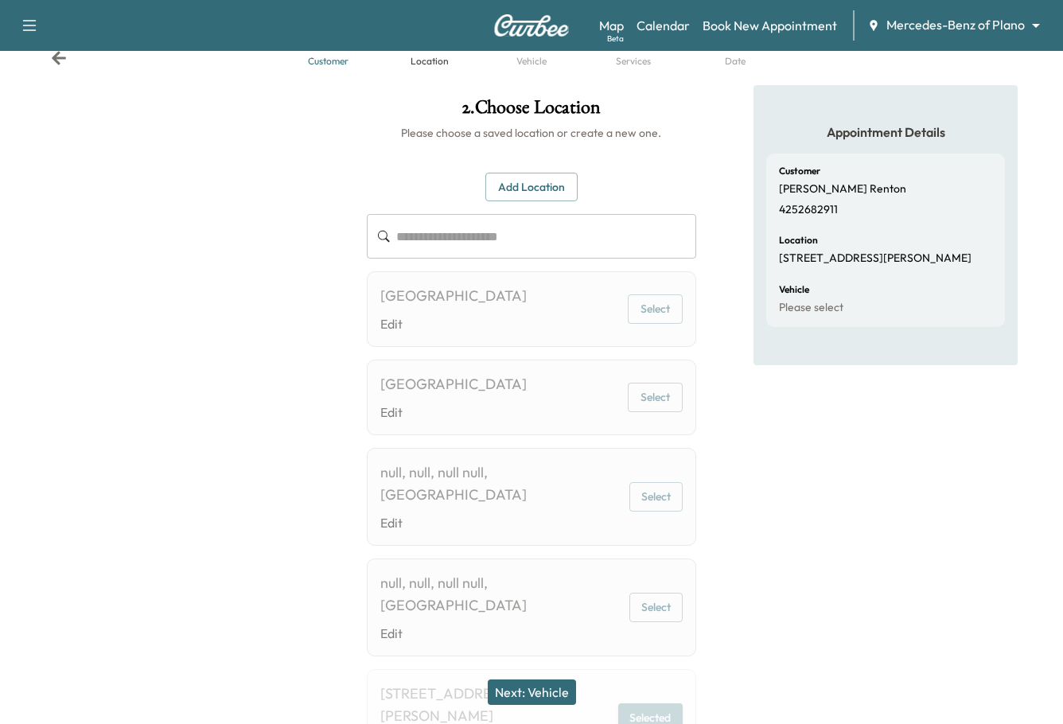
scroll to position [146, 0]
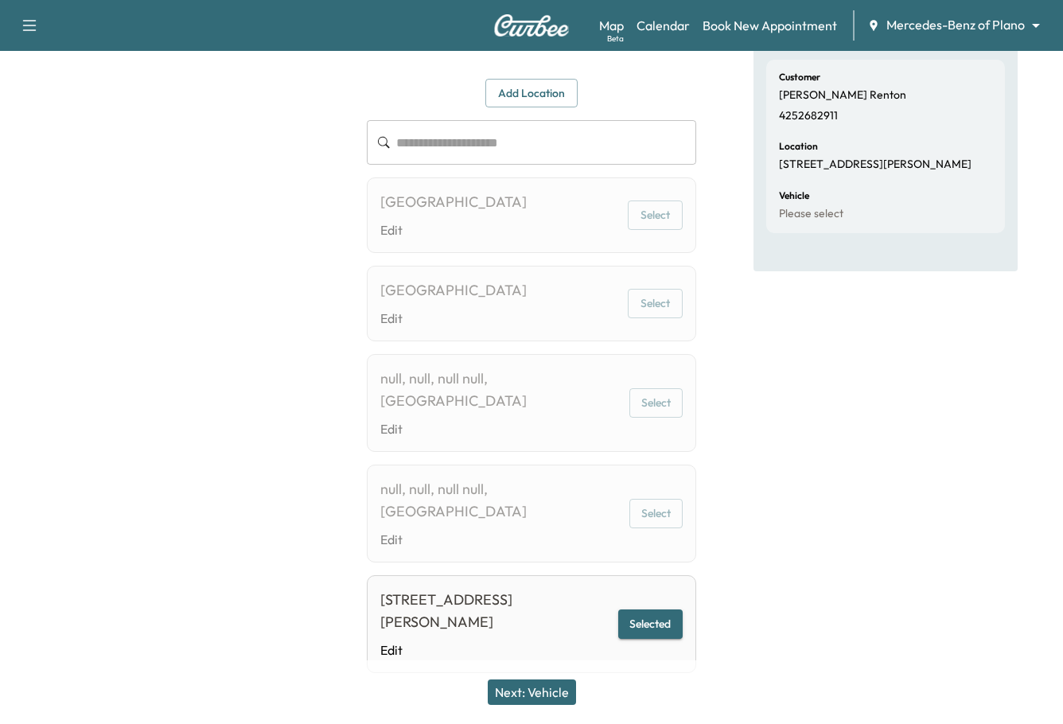
click at [544, 686] on button "Next: Vehicle" at bounding box center [532, 691] width 88 height 25
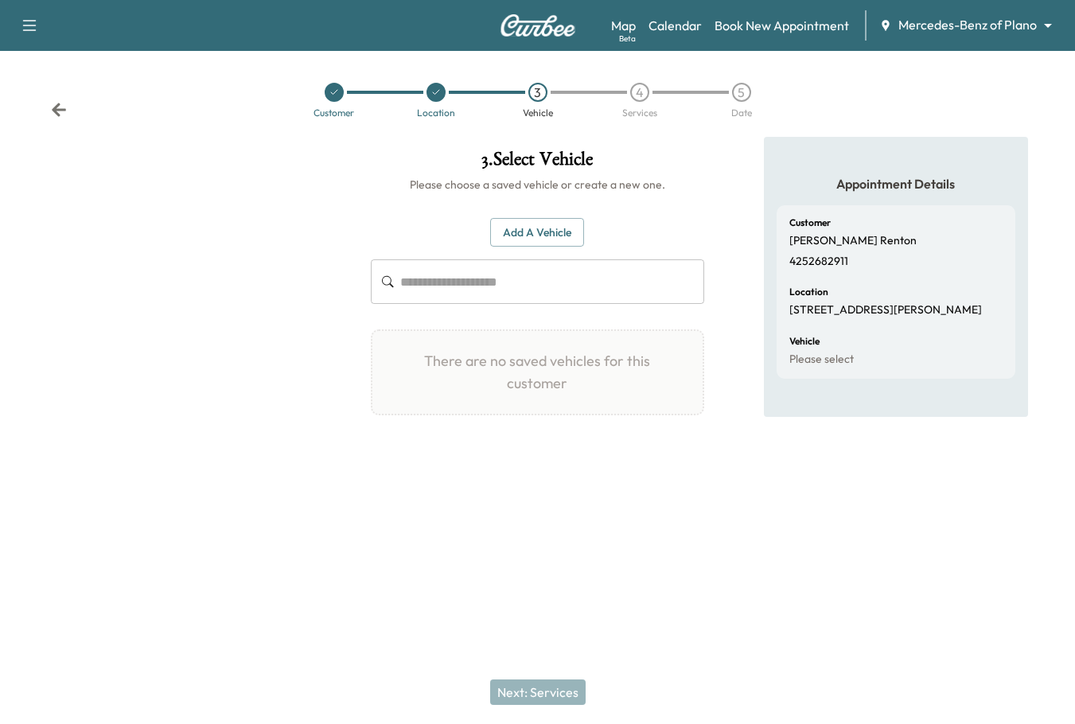
click at [554, 226] on button "Add a Vehicle" at bounding box center [537, 232] width 94 height 29
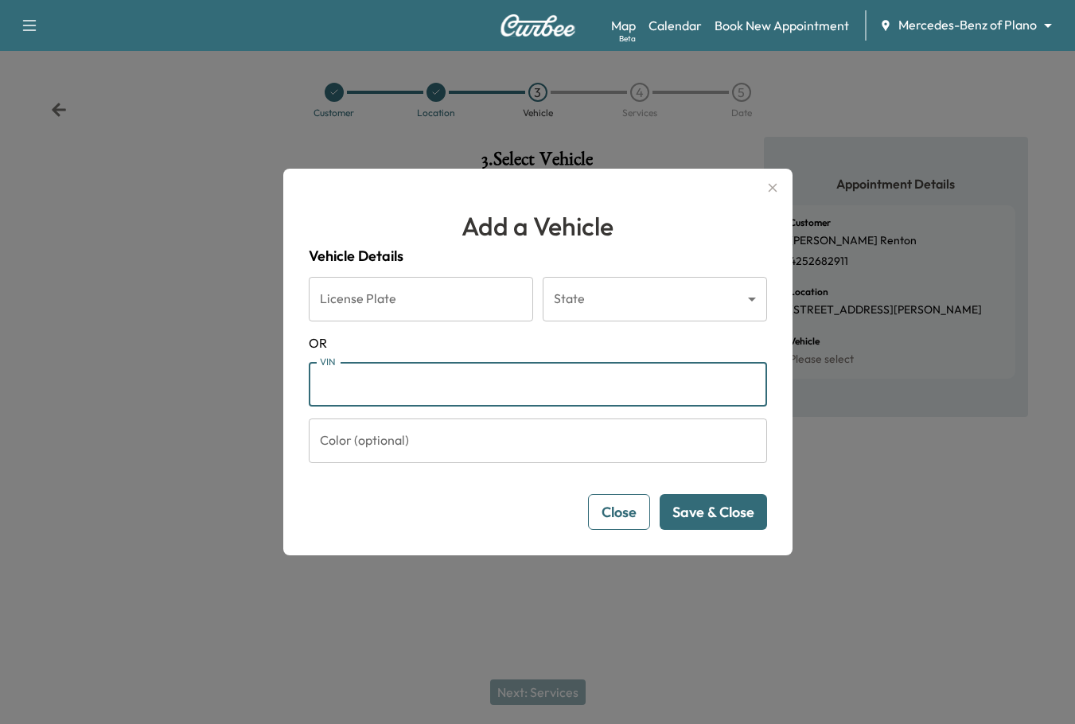
paste input "**********"
type input "**********"
click at [711, 515] on button "Save & Close" at bounding box center [712, 512] width 107 height 36
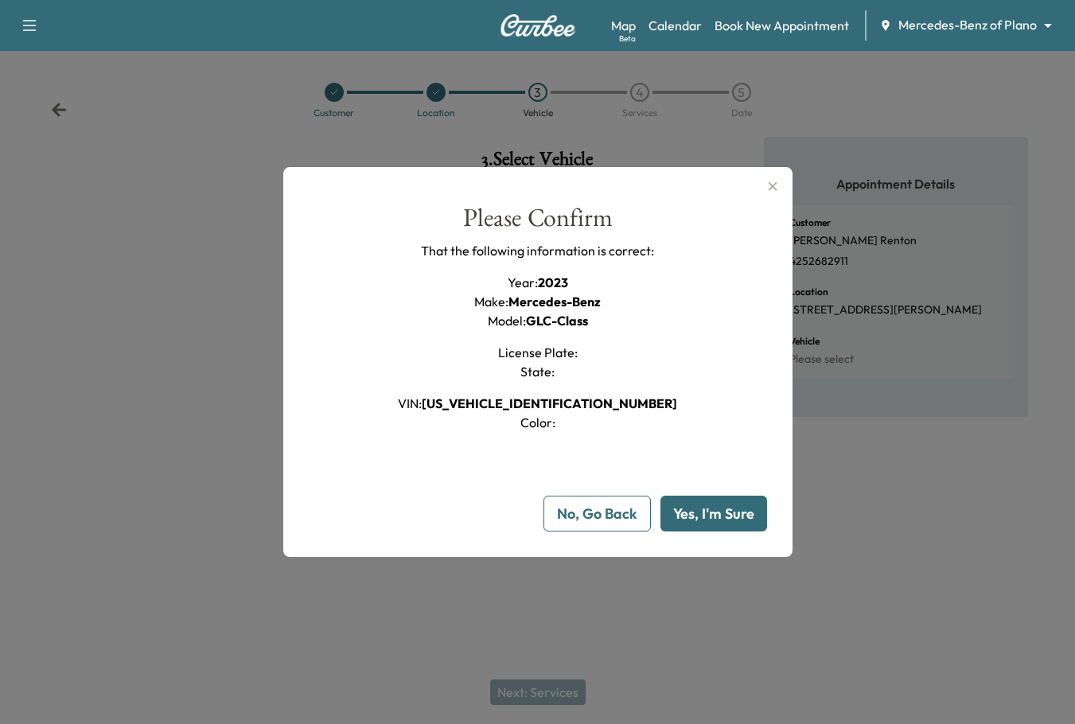
click at [680, 500] on button "Yes, I'm Sure" at bounding box center [713, 514] width 107 height 36
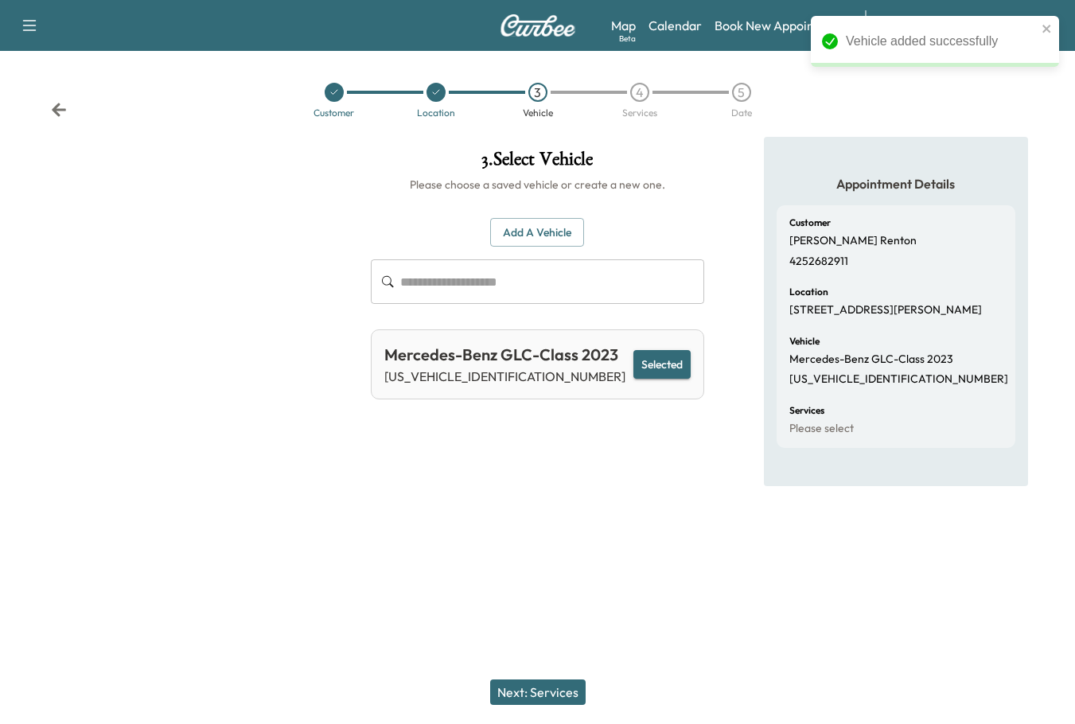
click at [532, 708] on div "Next: Services" at bounding box center [537, 692] width 1075 height 64
click at [539, 695] on button "Next: Services" at bounding box center [537, 691] width 95 height 25
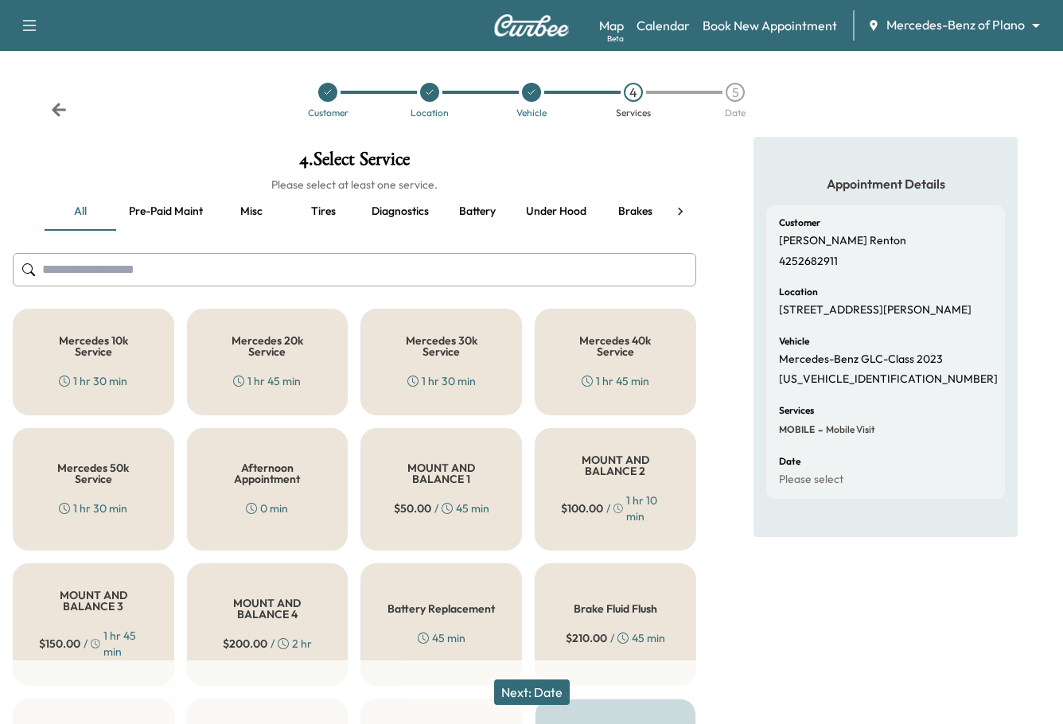
click at [539, 692] on button "Next: Date" at bounding box center [532, 691] width 76 height 25
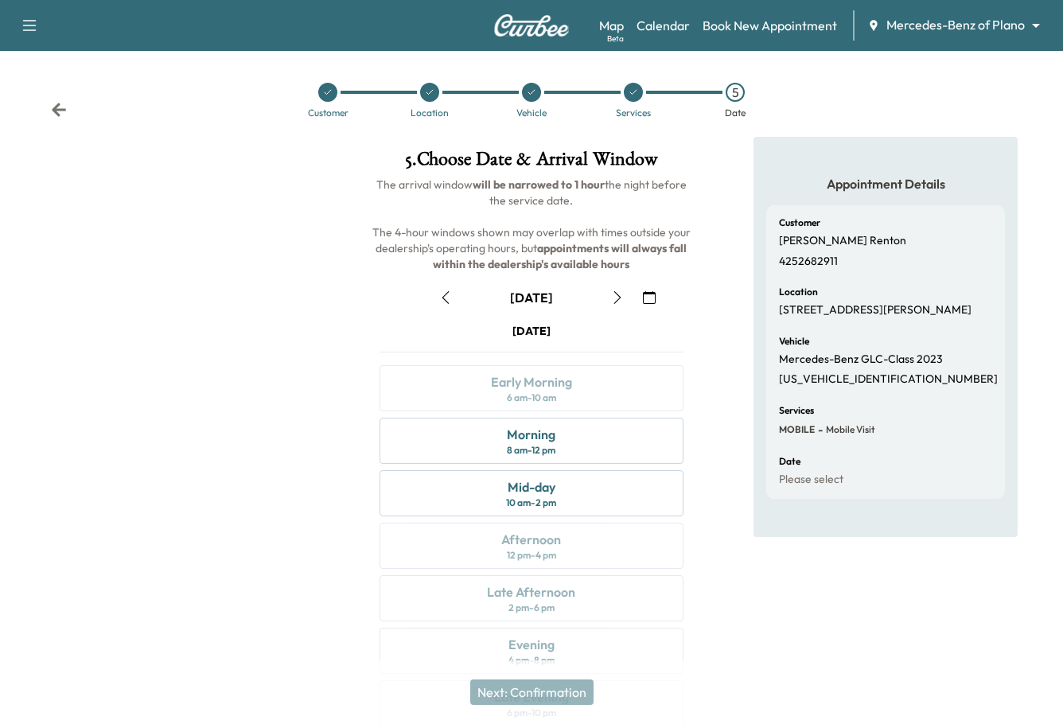
click at [124, 384] on div at bounding box center [177, 441] width 354 height 609
click at [134, 377] on div at bounding box center [177, 441] width 354 height 609
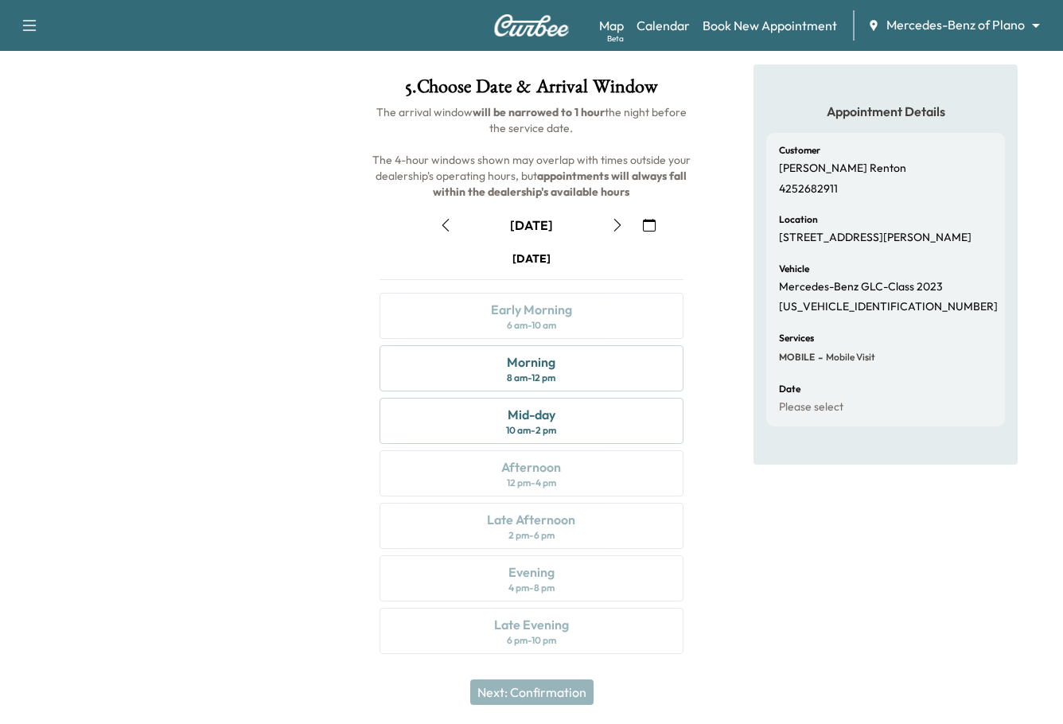
click at [134, 377] on div at bounding box center [177, 368] width 354 height 609
click at [288, 378] on div at bounding box center [177, 368] width 354 height 609
click at [247, 277] on div at bounding box center [177, 368] width 354 height 609
